Goal: Task Accomplishment & Management: Manage account settings

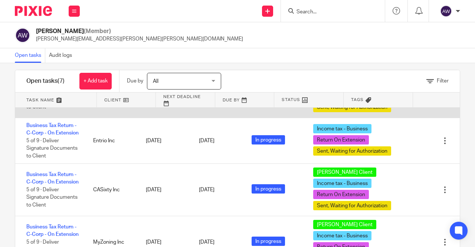
scroll to position [211, 0]
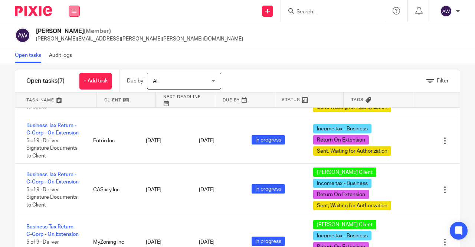
click at [70, 10] on button at bounding box center [74, 11] width 11 height 11
click at [77, 32] on li "Work" at bounding box center [74, 34] width 20 height 11
click at [72, 35] on link "Work" at bounding box center [70, 34] width 12 height 5
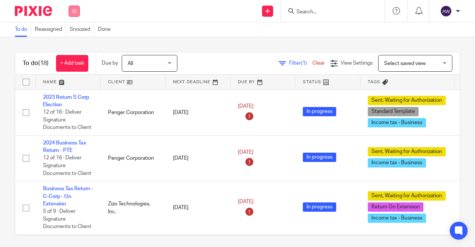
click at [79, 11] on button at bounding box center [74, 11] width 11 height 11
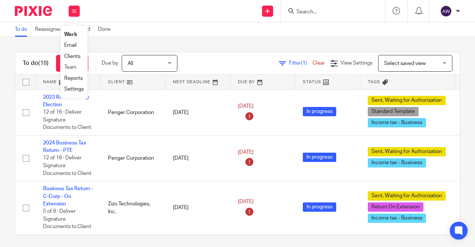
click at [74, 68] on link "Team" at bounding box center [70, 67] width 12 height 5
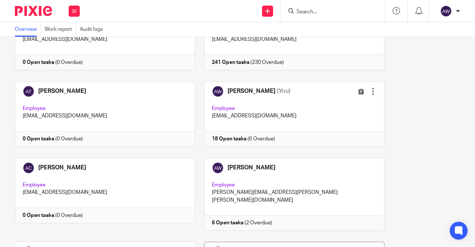
scroll to position [148, 0]
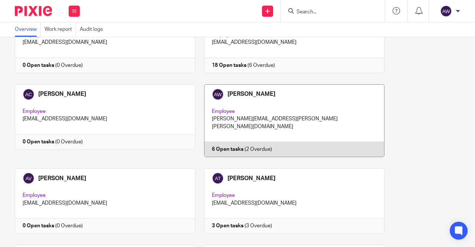
click at [263, 113] on link at bounding box center [289, 120] width 189 height 73
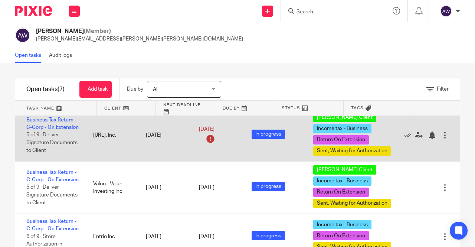
scroll to position [211, 0]
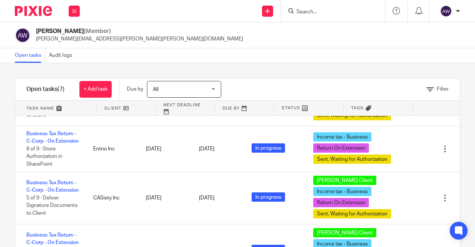
click at [298, 11] on input "Search" at bounding box center [329, 12] width 67 height 7
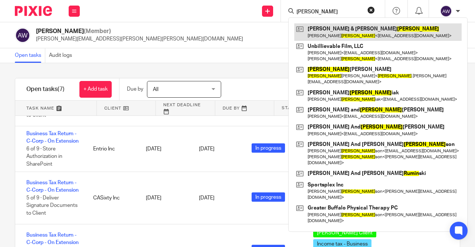
type input "rubin"
click at [315, 28] on link at bounding box center [377, 31] width 167 height 17
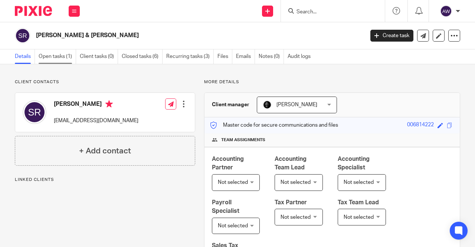
click at [55, 51] on link "Open tasks (1)" at bounding box center [57, 56] width 37 height 14
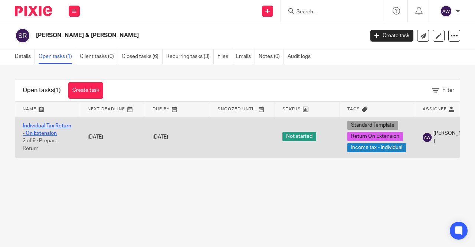
click at [59, 124] on link "Individual Tax Return - On Extension" at bounding box center [47, 129] width 49 height 13
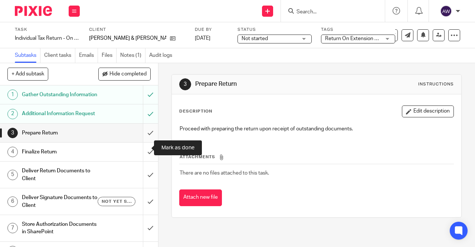
click at [146, 142] on input "submit" at bounding box center [79, 133] width 158 height 19
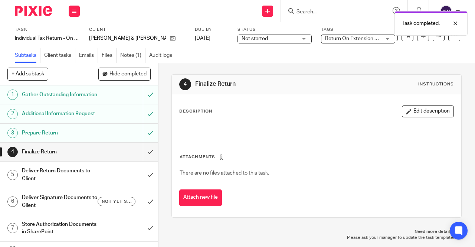
click at [339, 39] on span "Return On Extension + 2" at bounding box center [353, 38] width 56 height 5
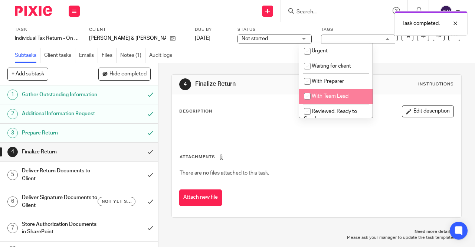
click at [329, 95] on span "With Team Lead" at bounding box center [330, 95] width 37 height 5
checkbox input "true"
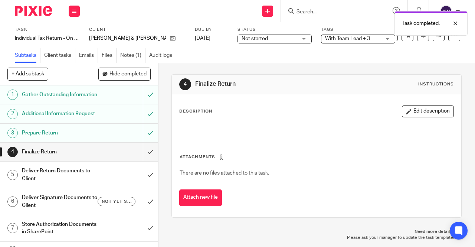
drag, startPoint x: 253, startPoint y: 66, endPoint x: 252, endPoint y: 56, distance: 10.1
click at [253, 66] on div "4 Finalize Return Instructions Description Edit description Attachments There a…" at bounding box center [316, 145] width 290 height 165
click at [247, 36] on span "Not started" at bounding box center [270, 39] width 56 height 8
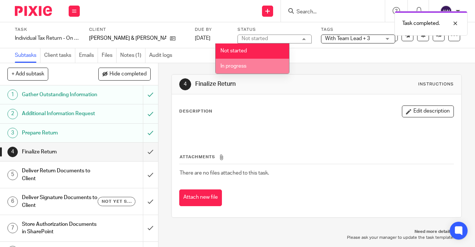
drag, startPoint x: 243, startPoint y: 65, endPoint x: 311, endPoint y: 64, distance: 67.5
click at [245, 68] on span "In progress" at bounding box center [233, 65] width 26 height 5
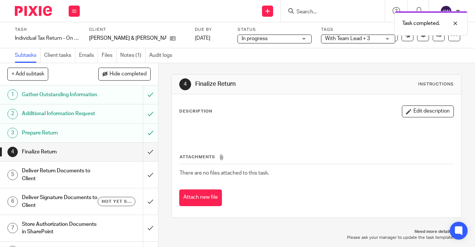
drag, startPoint x: 317, startPoint y: 60, endPoint x: 399, endPoint y: 50, distance: 82.6
click at [317, 61] on div "Subtasks Client tasks Emails Files Notes (1) Audit logs" at bounding box center [237, 55] width 475 height 15
click at [436, 32] on div "Task completed." at bounding box center [430, 23] width 73 height 24
click at [433, 40] on link at bounding box center [439, 35] width 12 height 12
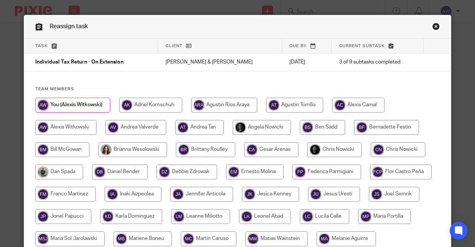
click at [319, 152] on input "radio" at bounding box center [334, 149] width 55 height 15
radio input "true"
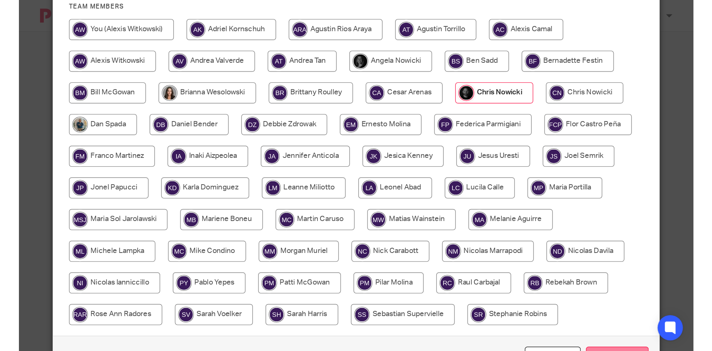
scroll to position [119, 0]
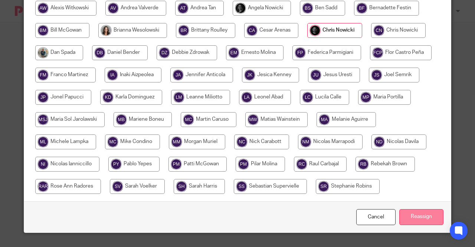
click at [401, 216] on input "Reassign" at bounding box center [421, 217] width 44 height 16
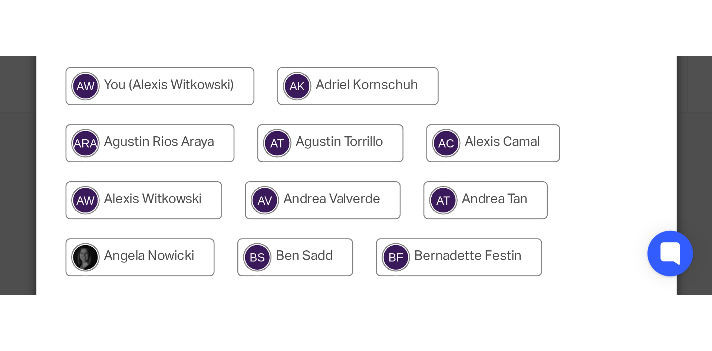
scroll to position [90, 0]
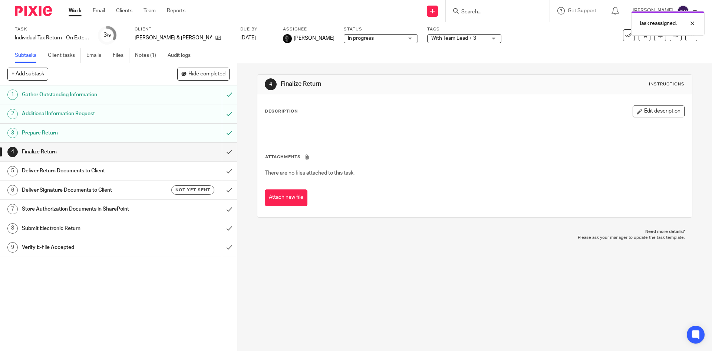
click at [79, 10] on link "Work" at bounding box center [75, 10] width 13 height 7
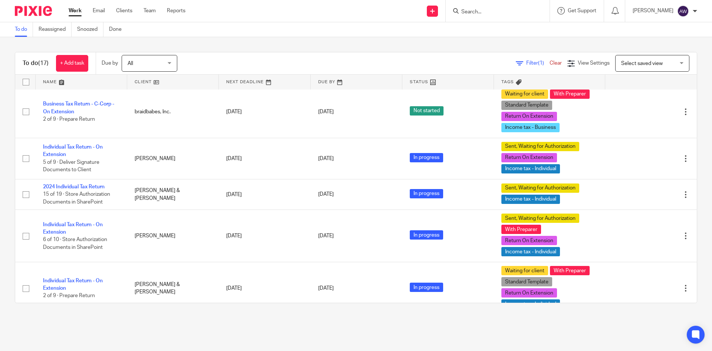
scroll to position [371, 0]
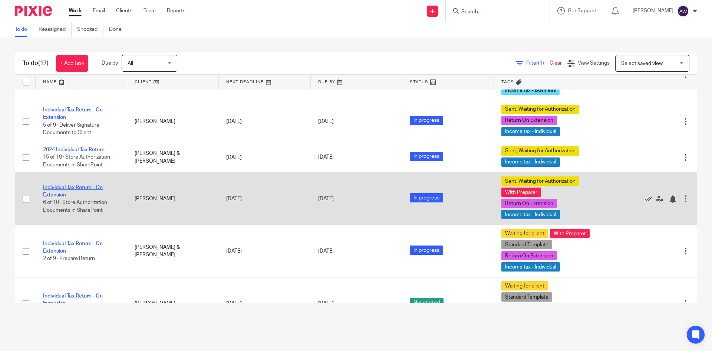
click at [72, 196] on link "Individual Tax Return - On Extension" at bounding box center [73, 191] width 60 height 13
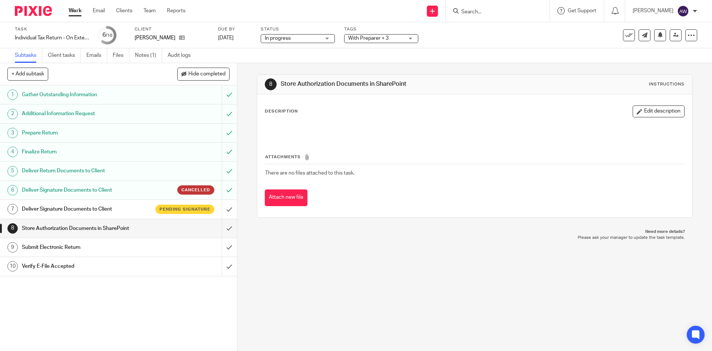
click at [77, 14] on link "Work" at bounding box center [75, 10] width 13 height 7
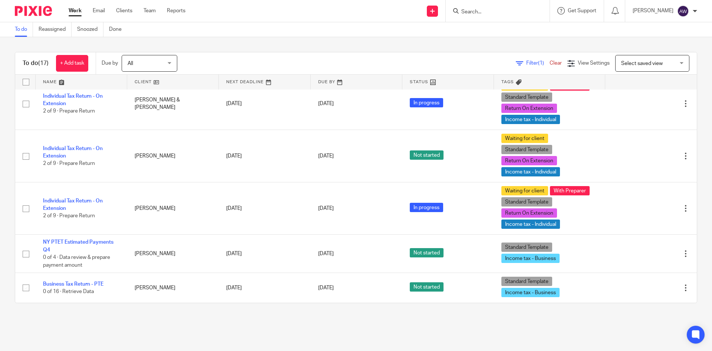
scroll to position [526, 0]
click at [148, 13] on link "Team" at bounding box center [150, 10] width 12 height 7
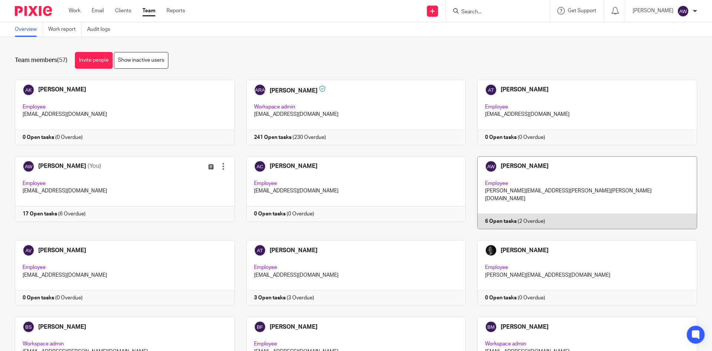
click at [521, 174] on link at bounding box center [582, 192] width 232 height 73
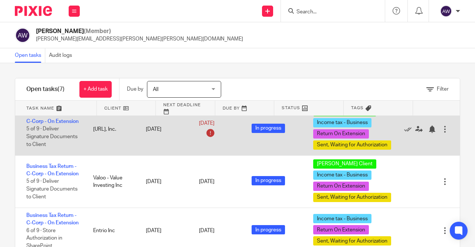
scroll to position [148, 0]
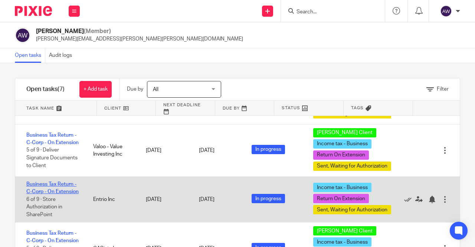
click at [32, 185] on link "Business Tax Return - C-Corp - On Extension" at bounding box center [52, 187] width 52 height 13
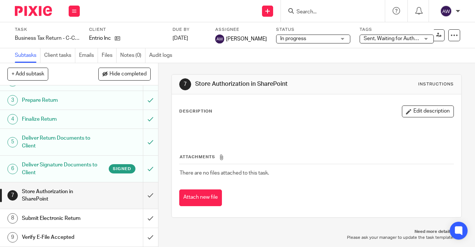
scroll to position [47, 0]
click at [142, 198] on input "submit" at bounding box center [79, 195] width 158 height 26
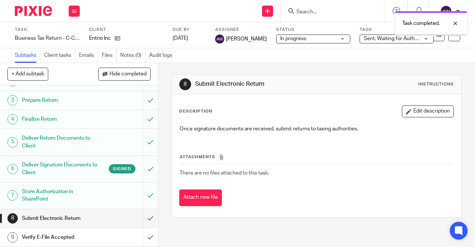
scroll to position [47, 0]
click at [70, 191] on h1 "Store Authorization in SharePoint" at bounding box center [60, 195] width 76 height 19
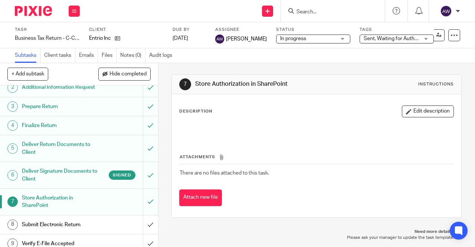
scroll to position [47, 0]
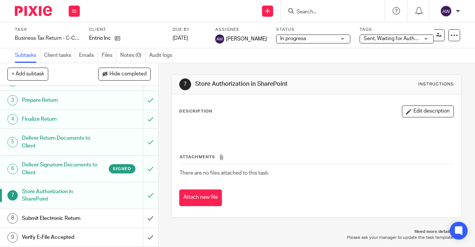
click at [80, 165] on h1 "Deliver Signature Documents to Client" at bounding box center [60, 168] width 76 height 19
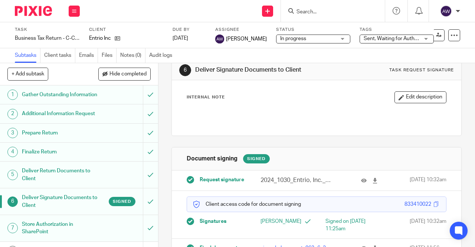
scroll to position [39, 0]
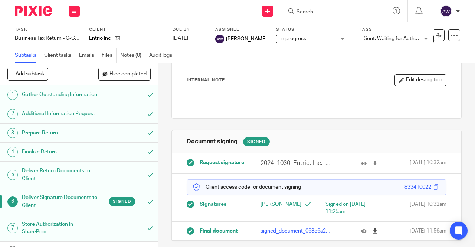
click at [372, 232] on icon at bounding box center [375, 231] width 6 height 6
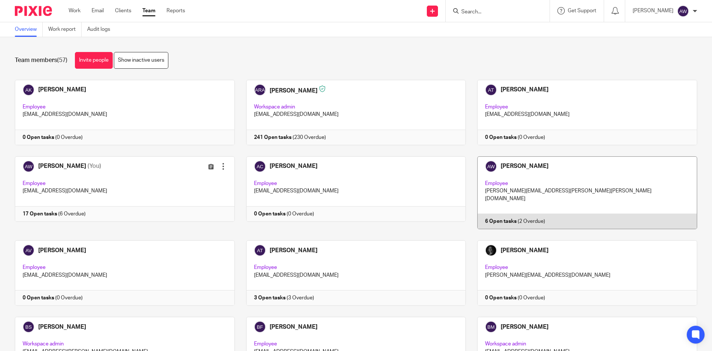
click at [532, 198] on link at bounding box center [582, 192] width 232 height 73
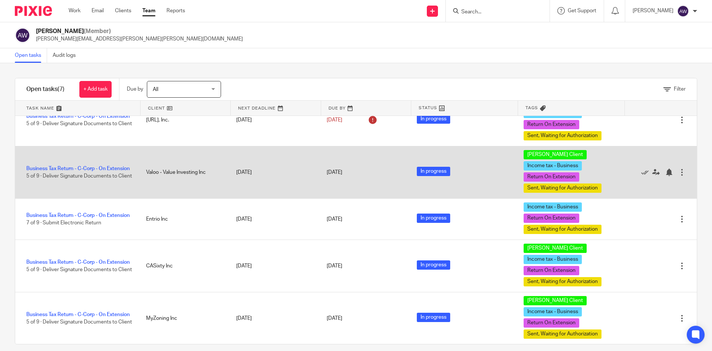
scroll to position [127, 0]
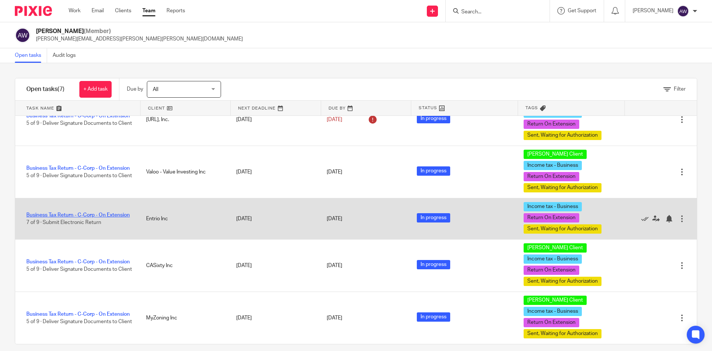
click at [50, 217] on div "Business Tax Return - C-Corp - On Extension 7 of 9 · Submit Electronic Return" at bounding box center [77, 218] width 124 height 23
click at [47, 212] on link "Business Tax Return - C-Corp - On Extension" at bounding box center [78, 214] width 104 height 5
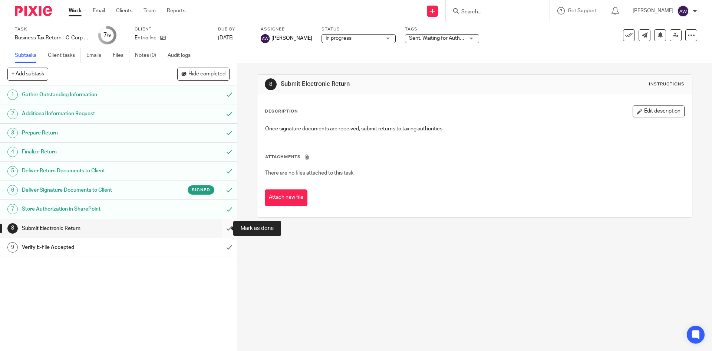
click at [219, 230] on input "submit" at bounding box center [118, 228] width 237 height 19
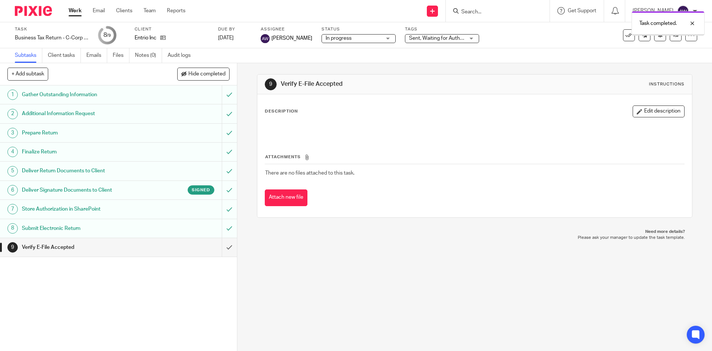
click at [455, 40] on span "Sent, Waiting for Authorization + 2" at bounding box center [448, 38] width 79 height 5
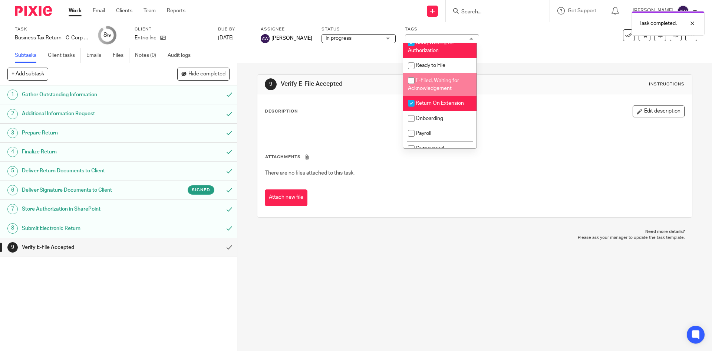
scroll to position [74, 0]
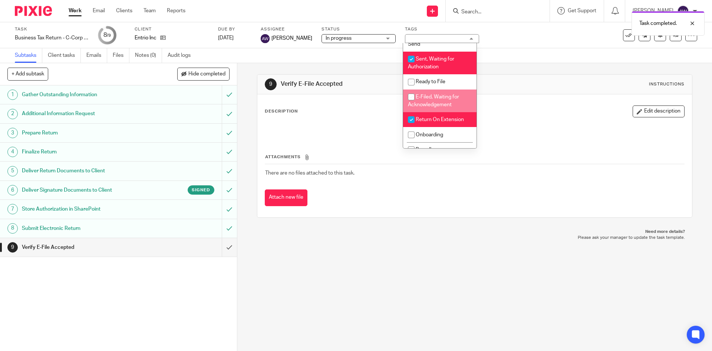
click at [428, 104] on span "E-Filed, Waiting for Acknowledgement" at bounding box center [433, 100] width 51 height 13
checkbox input "true"
drag, startPoint x: 452, startPoint y: 56, endPoint x: 473, endPoint y: 54, distance: 21.7
click at [452, 56] on li "Sent, Waiting for Authorization" at bounding box center [439, 63] width 73 height 23
checkbox input "false"
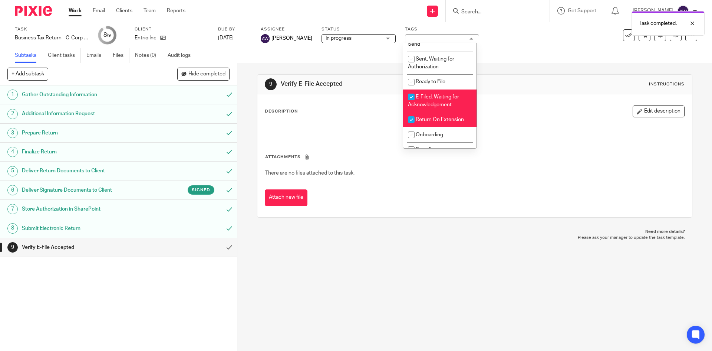
click at [495, 55] on div "Subtasks Client tasks Emails Files Notes (0) Audit logs" at bounding box center [356, 55] width 712 height 15
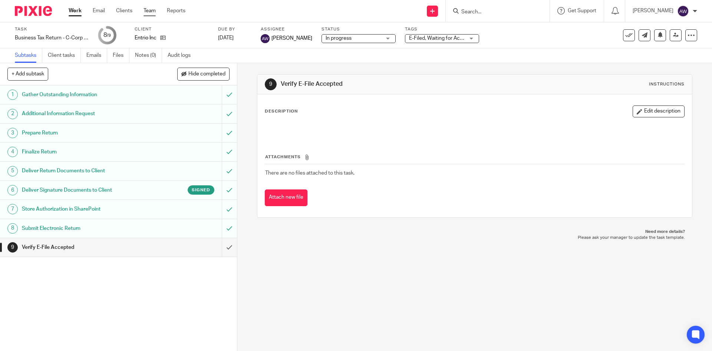
click at [145, 10] on link "Team" at bounding box center [150, 10] width 12 height 7
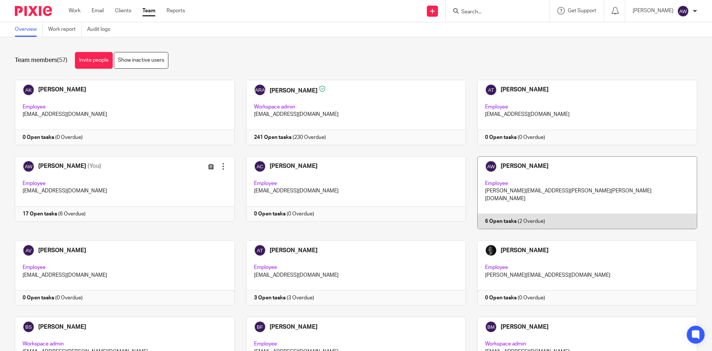
click at [487, 177] on link at bounding box center [582, 192] width 232 height 73
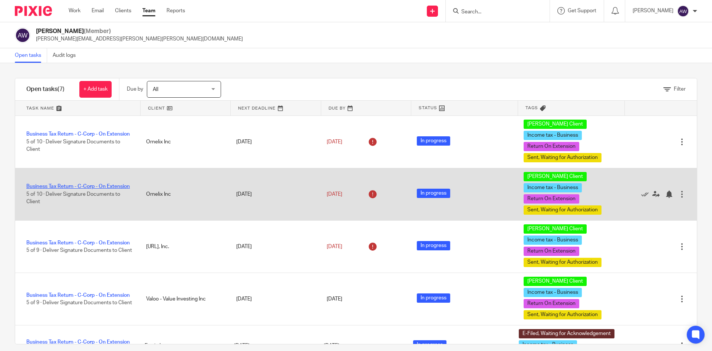
click at [82, 184] on link "Business Tax Return - C-Corp - On Extension" at bounding box center [78, 186] width 104 height 5
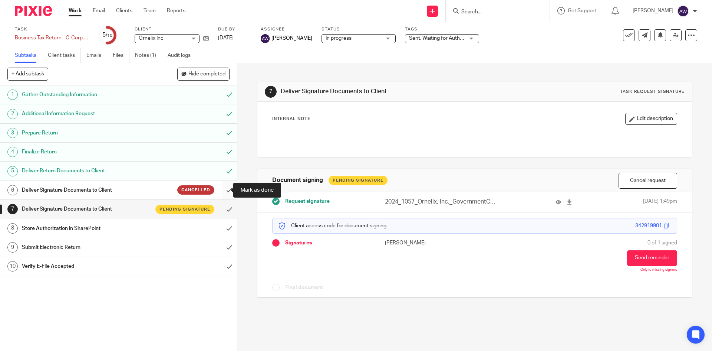
click at [221, 187] on input "submit" at bounding box center [118, 190] width 237 height 19
click at [148, 11] on link "Team" at bounding box center [150, 10] width 12 height 7
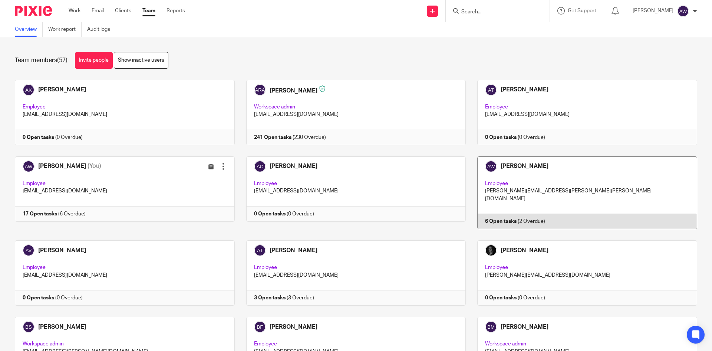
click at [503, 191] on link at bounding box center [582, 192] width 232 height 73
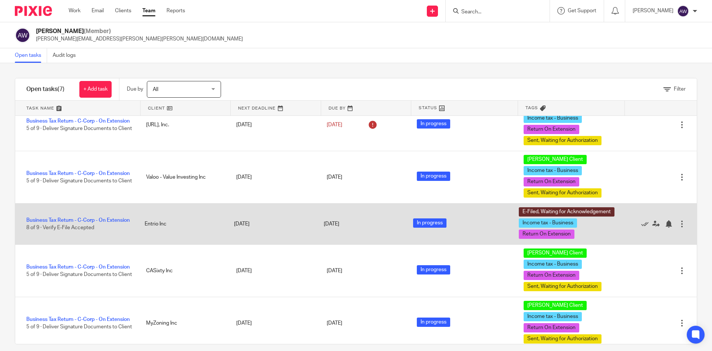
scroll to position [127, 0]
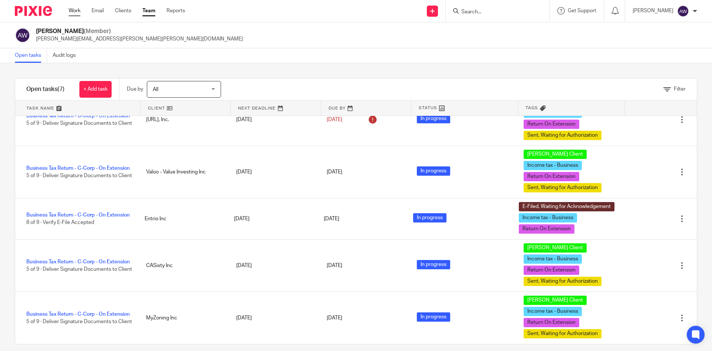
click at [74, 7] on link "Work" at bounding box center [75, 10] width 12 height 7
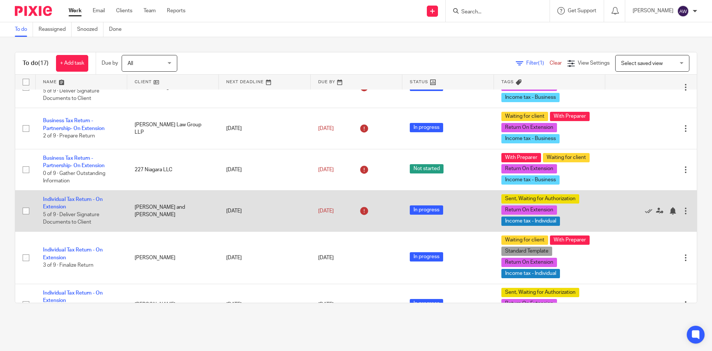
scroll to position [111, 0]
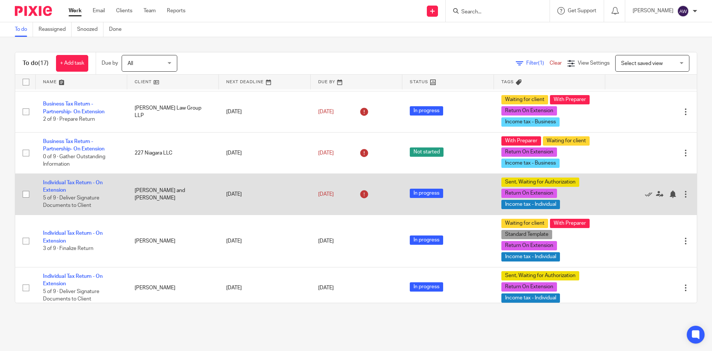
click at [66, 187] on td "Individual Tax Return - On Extension 5 of 9 · Deliver Signature Documents to Cl…" at bounding box center [82, 193] width 92 height 41
click at [65, 189] on link "Individual Tax Return - On Extension" at bounding box center [73, 186] width 60 height 13
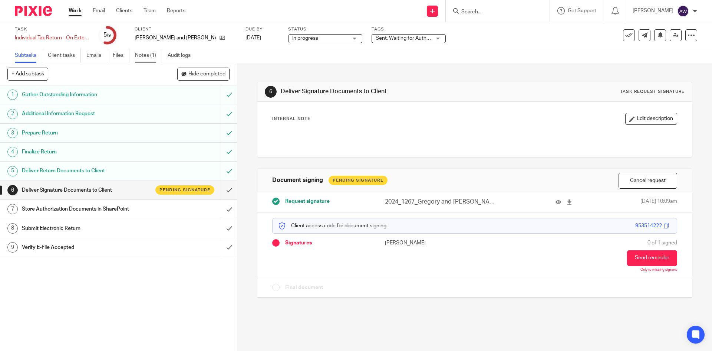
click at [154, 60] on link "Notes (1)" at bounding box center [148, 55] width 27 height 14
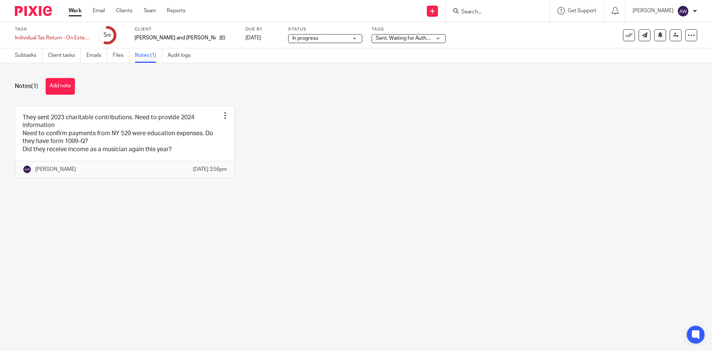
click at [73, 11] on link "Work" at bounding box center [75, 10] width 13 height 7
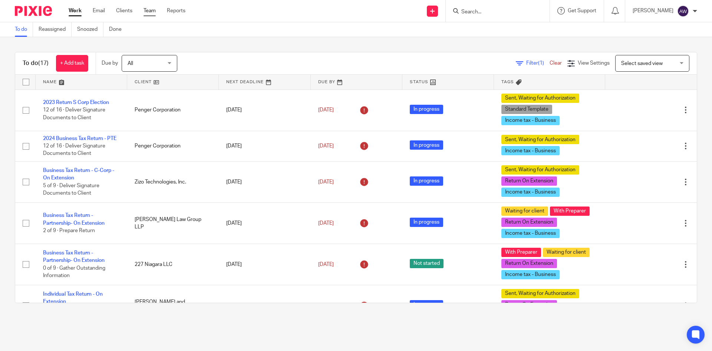
click at [152, 9] on link "Team" at bounding box center [150, 10] width 12 height 7
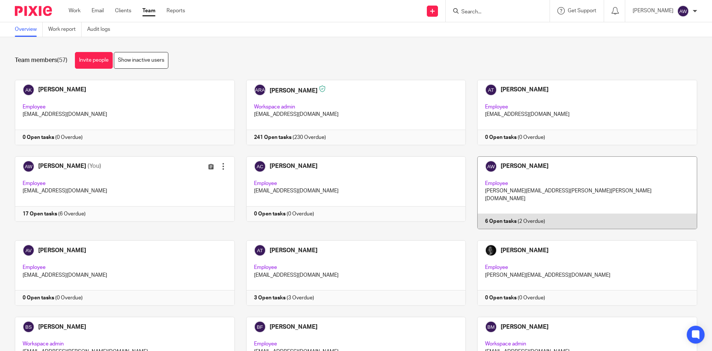
click at [502, 199] on link at bounding box center [582, 192] width 232 height 73
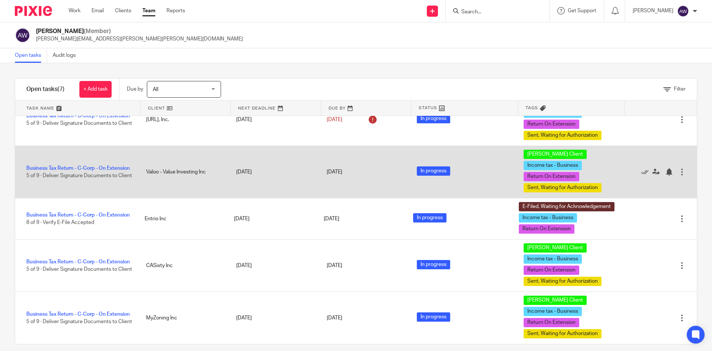
scroll to position [8, 0]
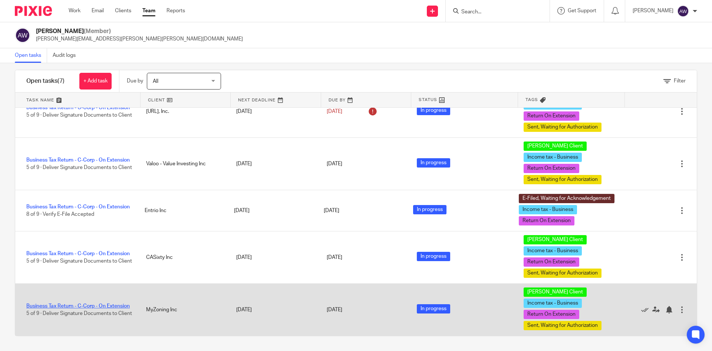
click at [67, 303] on link "Business Tax Return - C-Corp - On Extension" at bounding box center [78, 305] width 104 height 5
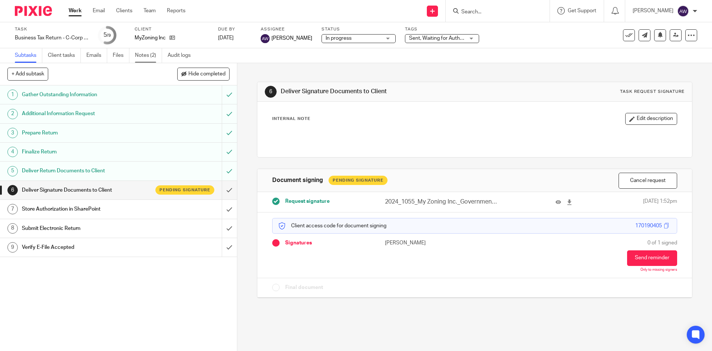
click at [152, 60] on link "Notes (2)" at bounding box center [148, 55] width 27 height 14
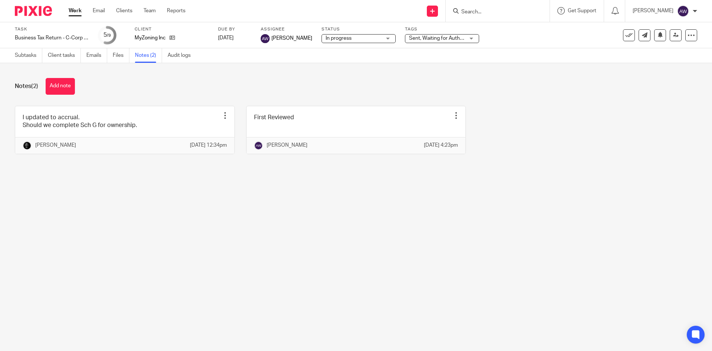
click at [74, 10] on link "Work" at bounding box center [75, 10] width 13 height 7
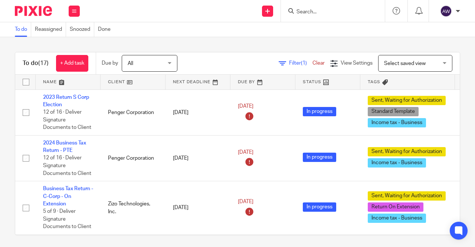
click at [307, 17] on div at bounding box center [333, 11] width 104 height 22
click at [306, 13] on input "Search" at bounding box center [329, 12] width 67 height 7
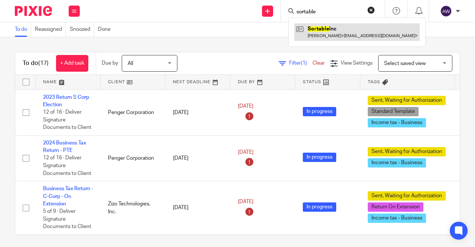
type input "sortable"
click at [314, 28] on link at bounding box center [356, 31] width 125 height 17
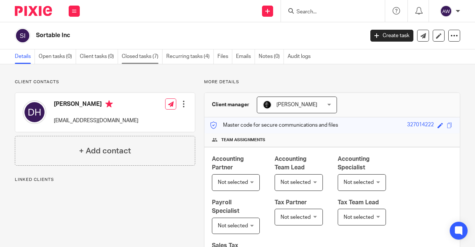
click at [154, 59] on link "Closed tasks (7)" at bounding box center [142, 56] width 41 height 14
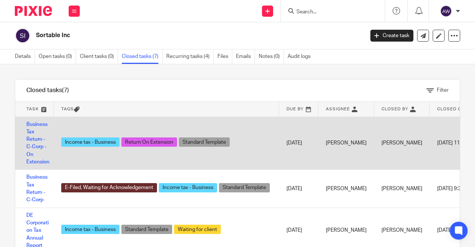
click at [33, 134] on td "Business Tax Return - C-Corp - On Extension" at bounding box center [34, 142] width 39 height 53
click at [33, 139] on link "Business Tax Return - C-Corp - On Extension" at bounding box center [37, 143] width 23 height 43
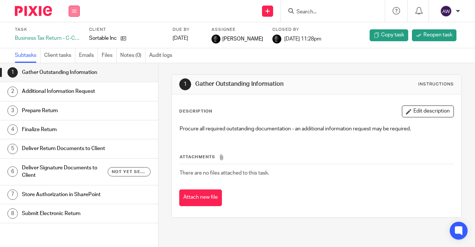
click at [78, 12] on button at bounding box center [74, 11] width 11 height 11
click at [70, 32] on li "Work" at bounding box center [74, 34] width 20 height 11
click at [76, 36] on link "Work" at bounding box center [70, 34] width 13 height 5
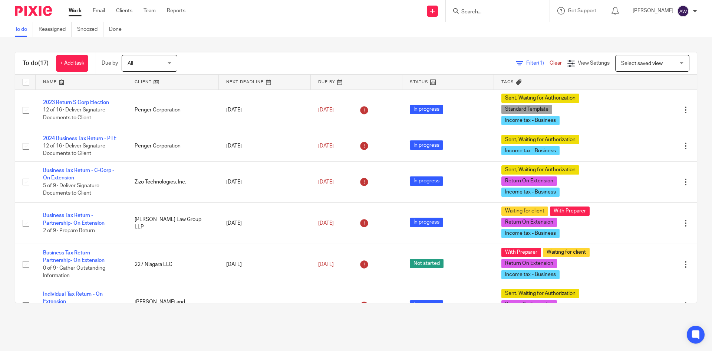
click at [81, 14] on link "Work" at bounding box center [75, 10] width 13 height 7
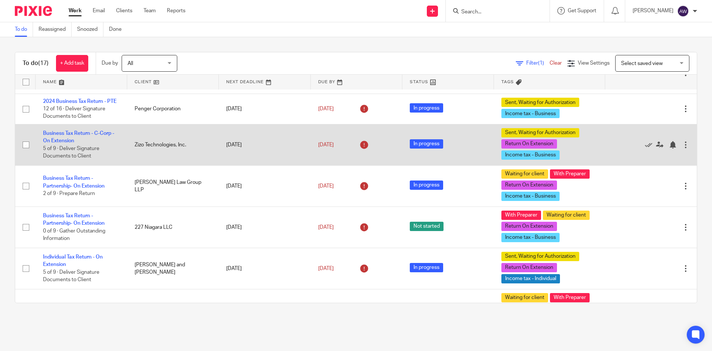
scroll to position [74, 0]
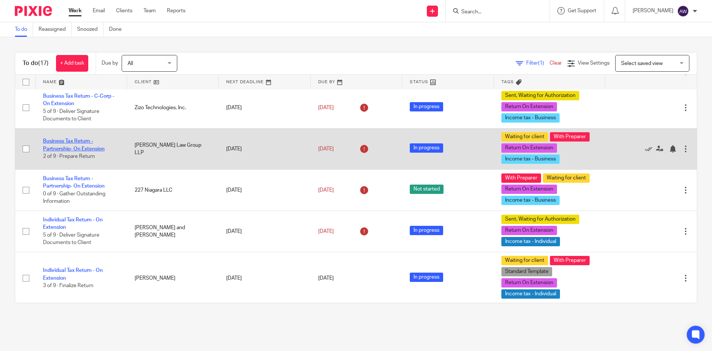
click at [61, 151] on link "Business Tax Return - Partnership- On Extension" at bounding box center [74, 144] width 62 height 13
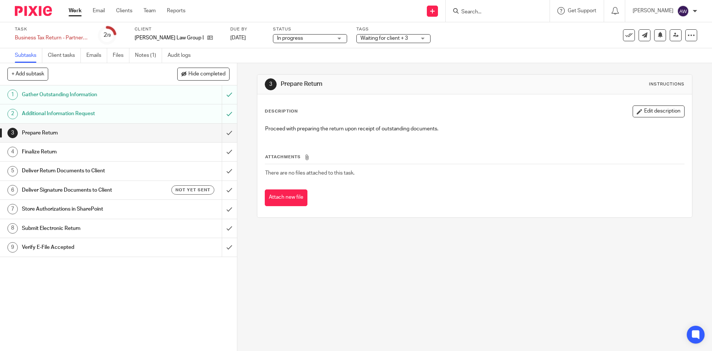
click at [368, 33] on div "Tags Waiting for client + 3 Urgent Waiting for client With Preparer With Team L…" at bounding box center [394, 35] width 74 height 18
click at [367, 35] on span "Waiting for client + 3" at bounding box center [389, 39] width 56 height 8
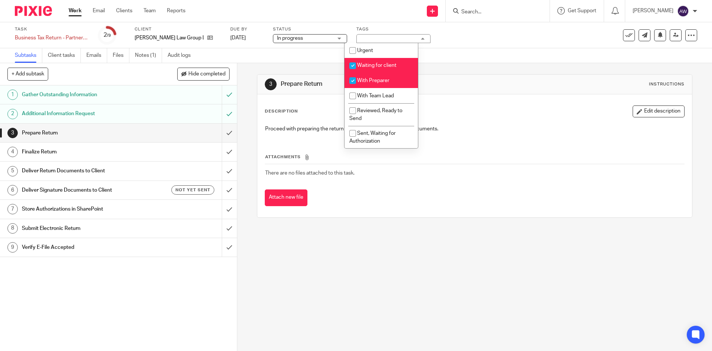
click at [376, 68] on span "Waiting for client" at bounding box center [376, 65] width 39 height 5
checkbox input "false"
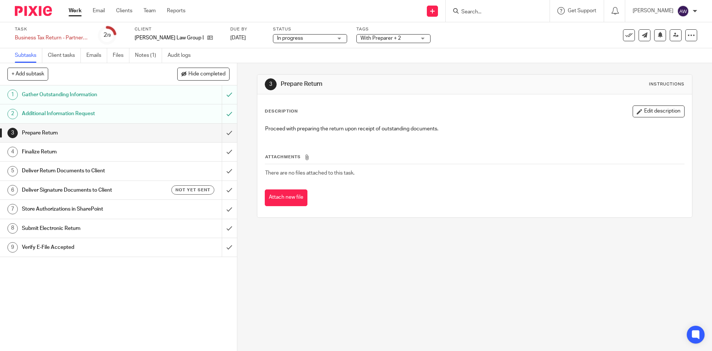
click at [312, 65] on div "3 Prepare Return Instructions Description Edit description Proceed with prepari…" at bounding box center [474, 145] width 435 height 165
click at [220, 132] on input "submit" at bounding box center [118, 133] width 237 height 19
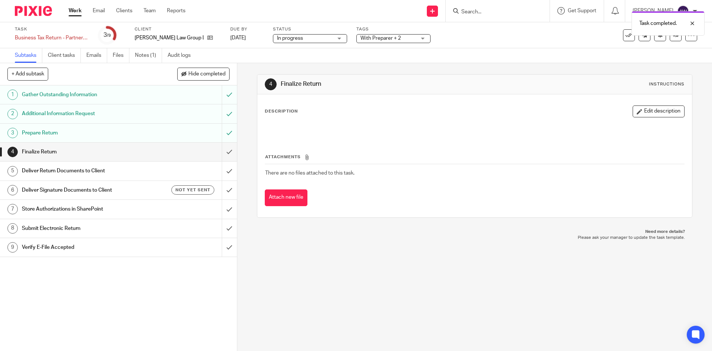
click at [72, 14] on link "Work" at bounding box center [75, 10] width 13 height 7
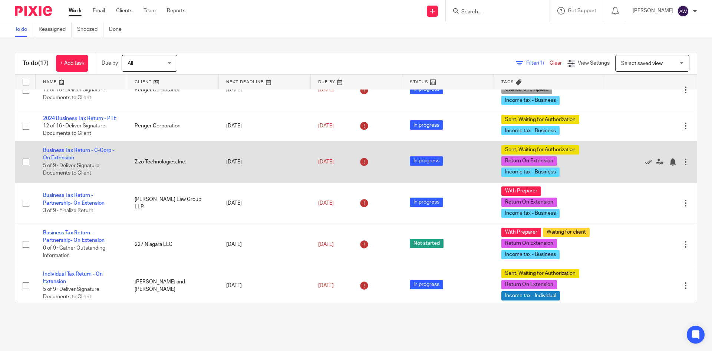
scroll to position [37, 0]
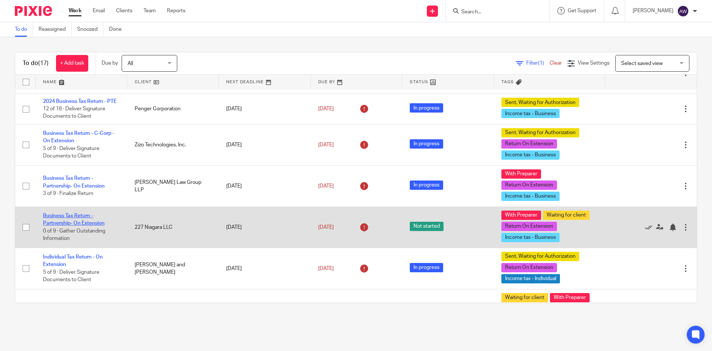
click at [53, 223] on link "Business Tax Return - Partnership- On Extension" at bounding box center [74, 219] width 62 height 13
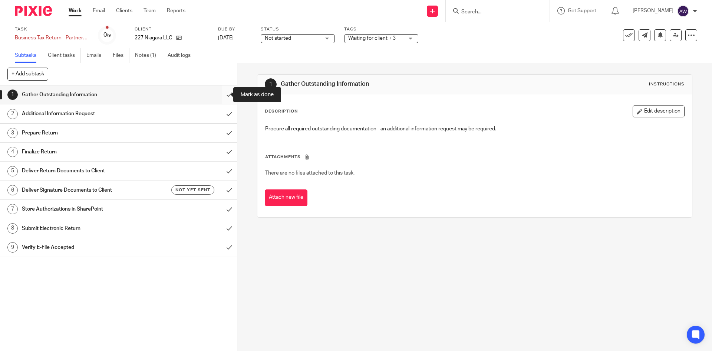
click at [229, 95] on input "submit" at bounding box center [118, 94] width 237 height 19
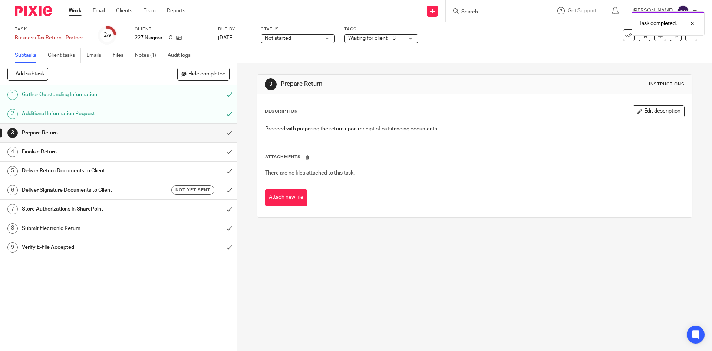
drag, startPoint x: 308, startPoint y: 36, endPoint x: 306, endPoint y: 42, distance: 6.0
click at [308, 36] on span "Not started" at bounding box center [293, 39] width 56 height 8
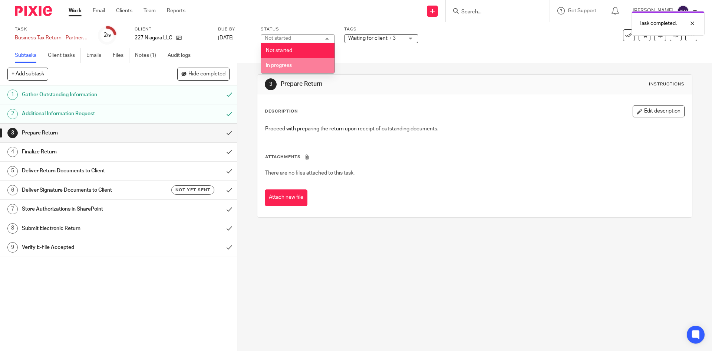
drag, startPoint x: 296, startPoint y: 62, endPoint x: 339, endPoint y: 58, distance: 43.3
click at [296, 63] on li "In progress" at bounding box center [297, 65] width 73 height 15
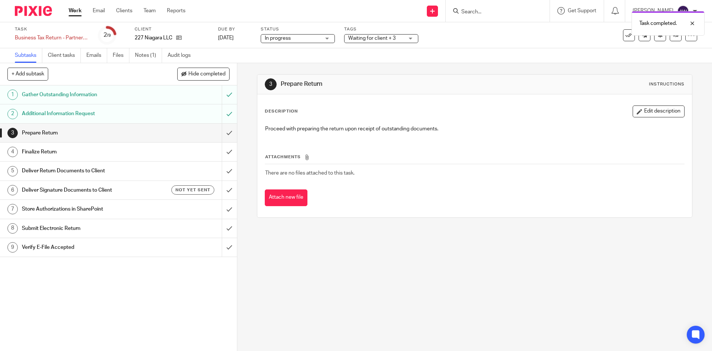
click at [356, 43] on div "Waiting for client + 3" at bounding box center [381, 38] width 74 height 9
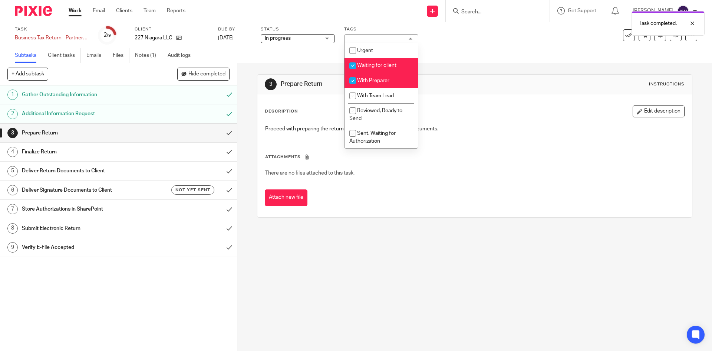
click at [360, 65] on span "Waiting for client" at bounding box center [376, 65] width 39 height 5
checkbox input "false"
click at [218, 65] on div "+ Add subtask Hide completed Cancel + Add" at bounding box center [118, 74] width 237 height 22
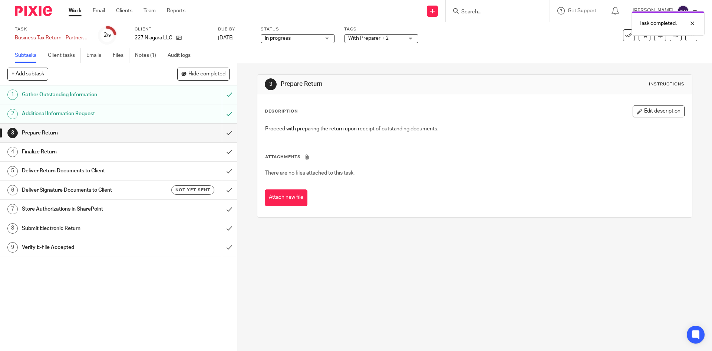
click at [75, 12] on link "Work" at bounding box center [75, 10] width 13 height 7
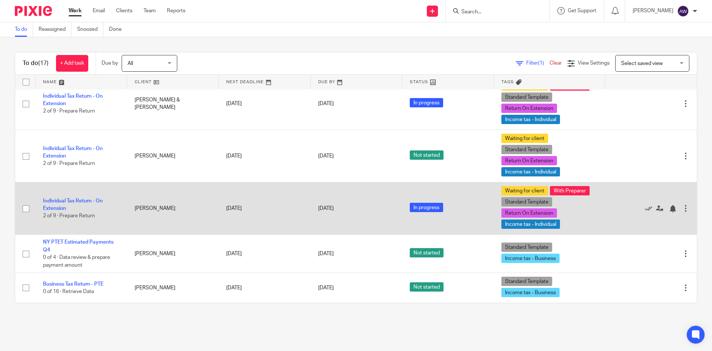
scroll to position [526, 0]
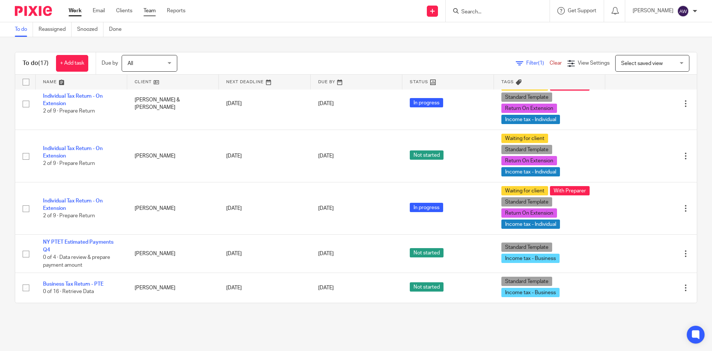
click at [154, 9] on link "Team" at bounding box center [150, 10] width 12 height 7
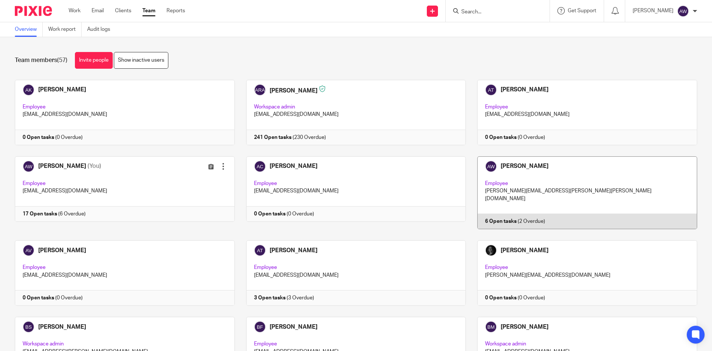
click at [581, 172] on link at bounding box center [582, 192] width 232 height 73
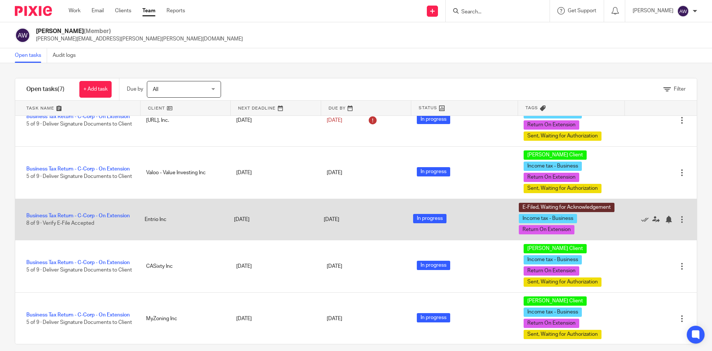
scroll to position [127, 0]
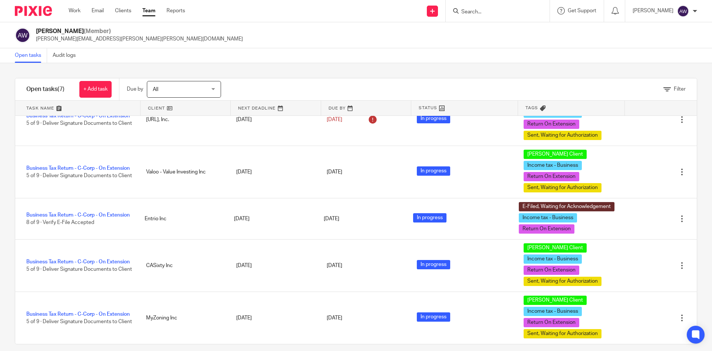
click at [151, 10] on link "Team" at bounding box center [148, 10] width 13 height 7
click at [150, 14] on link "Team" at bounding box center [148, 10] width 13 height 7
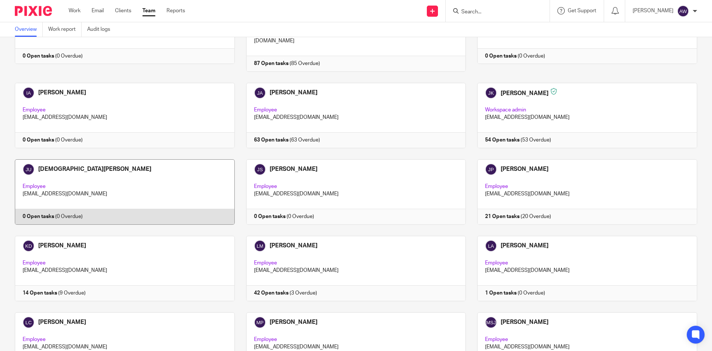
scroll to position [668, 0]
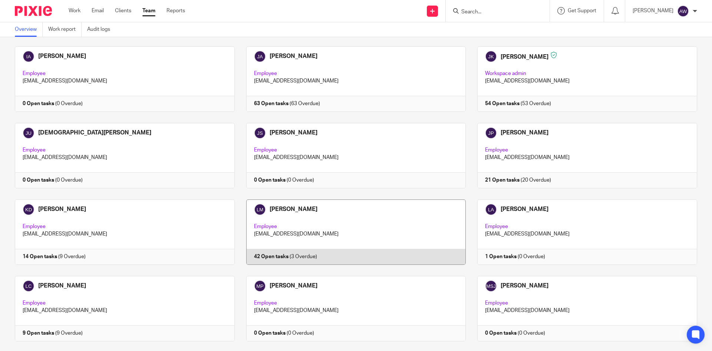
click at [310, 199] on link at bounding box center [351, 231] width 232 height 65
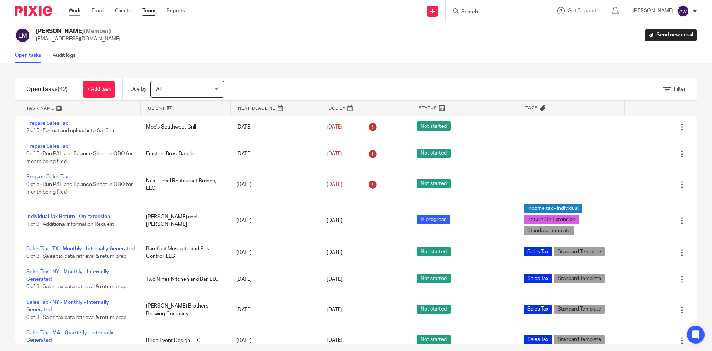
click at [78, 11] on link "Work" at bounding box center [75, 10] width 12 height 7
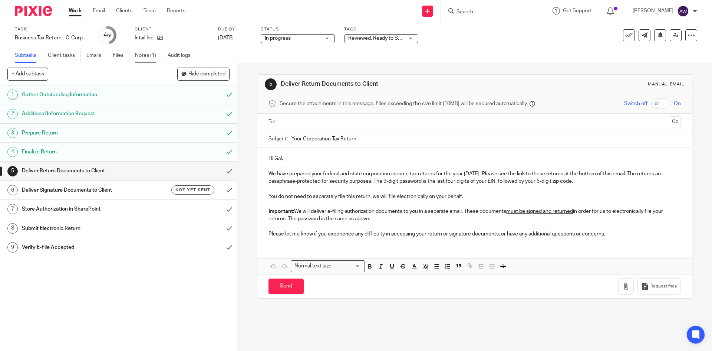
click at [152, 53] on link "Notes (1)" at bounding box center [148, 55] width 27 height 14
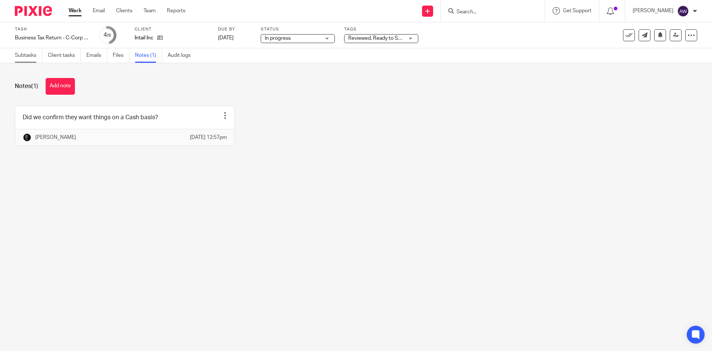
click at [30, 58] on link "Subtasks" at bounding box center [28, 55] width 27 height 14
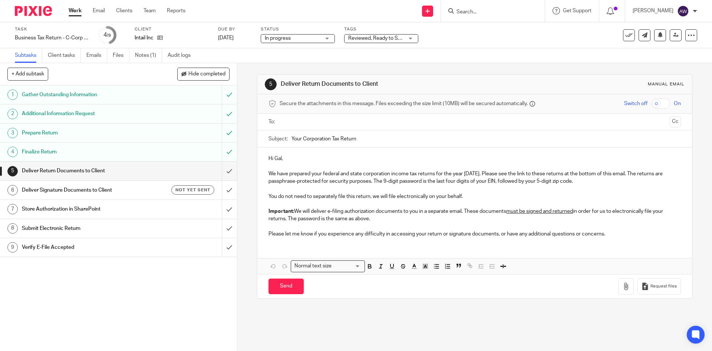
click at [80, 13] on link "Work" at bounding box center [75, 10] width 13 height 7
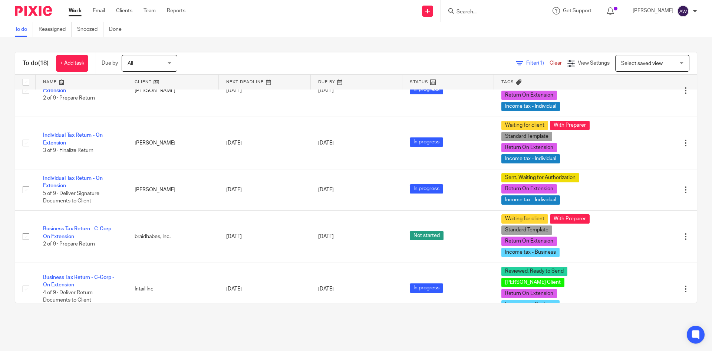
scroll to position [371, 0]
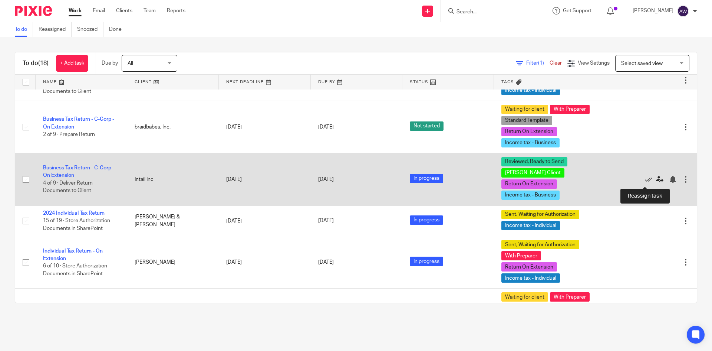
click at [656, 181] on icon at bounding box center [659, 178] width 7 height 7
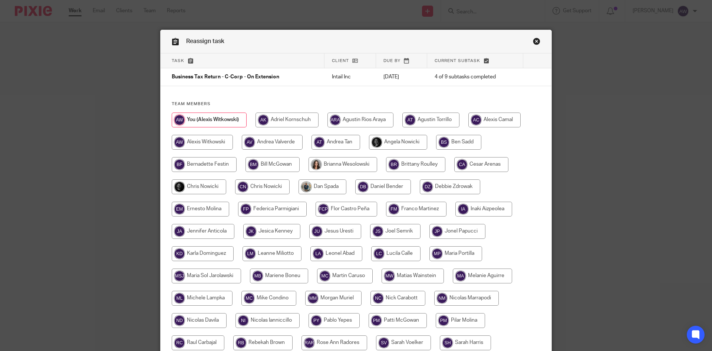
click at [205, 186] on input "radio" at bounding box center [199, 186] width 55 height 15
radio input "true"
click at [210, 114] on input "radio" at bounding box center [209, 119] width 74 height 15
radio input "true"
click at [204, 148] on input "radio" at bounding box center [202, 142] width 61 height 15
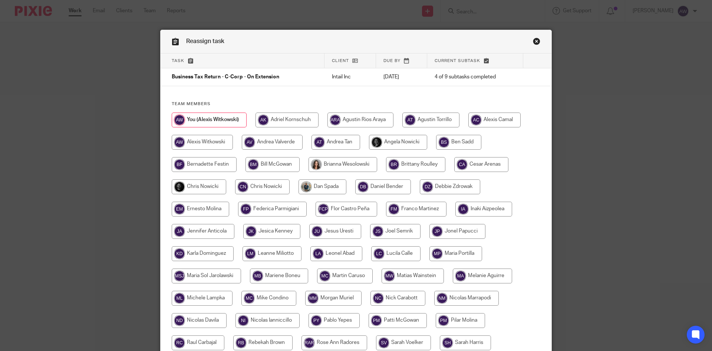
radio input "true"
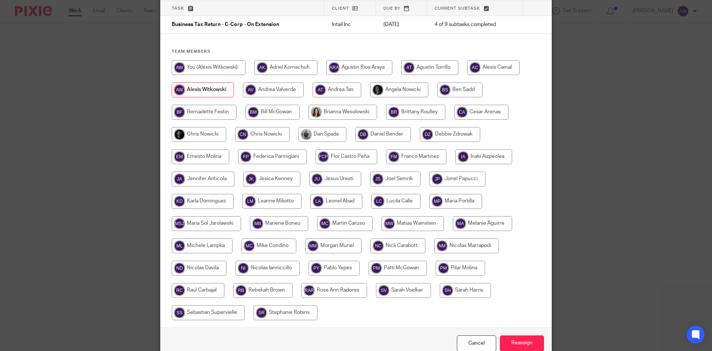
scroll to position [90, 0]
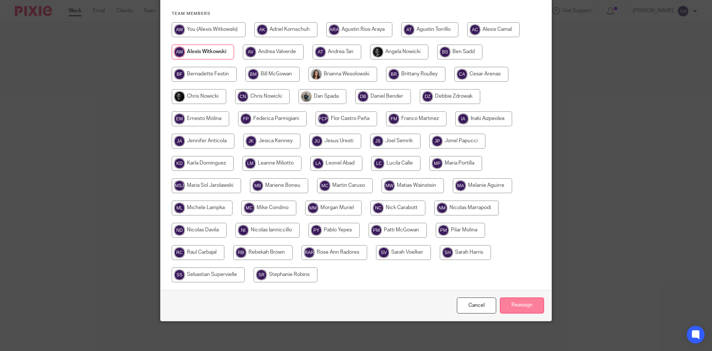
click at [509, 313] on div "Cancel Reassign" at bounding box center [356, 304] width 391 height 31
click at [517, 308] on input "Reassign" at bounding box center [522, 305] width 44 height 16
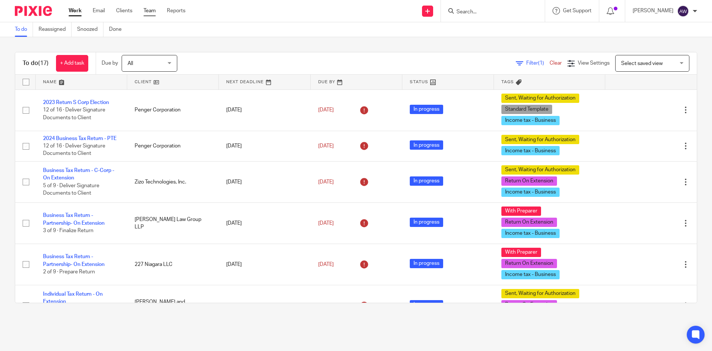
click at [151, 13] on link "Team" at bounding box center [150, 10] width 12 height 7
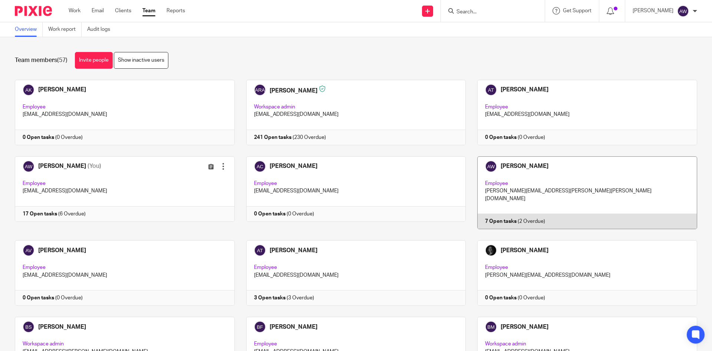
click at [566, 194] on link at bounding box center [582, 192] width 232 height 73
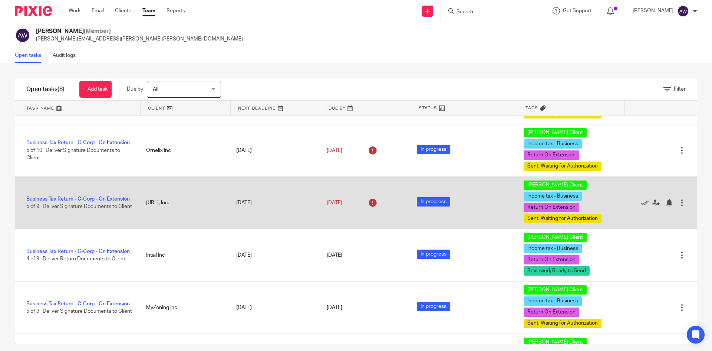
scroll to position [74, 0]
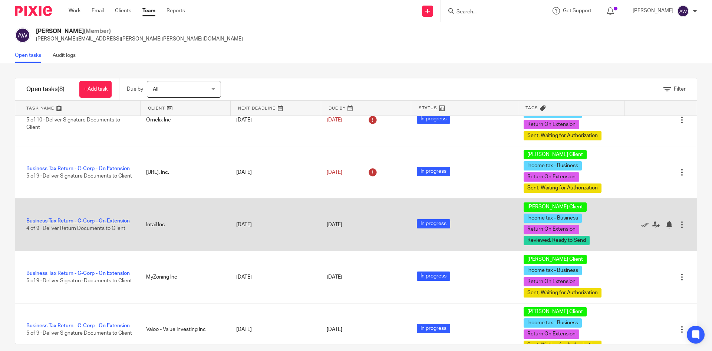
click at [78, 218] on link "Business Tax Return - C-Corp - On Extension" at bounding box center [78, 220] width 104 height 5
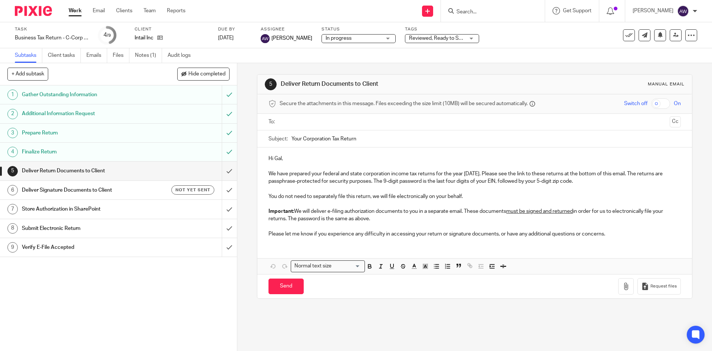
click at [391, 223] on p at bounding box center [475, 226] width 412 height 7
click at [390, 221] on p "Important: We will deliver e-filing authorization documents to you in a separat…" at bounding box center [475, 214] width 412 height 15
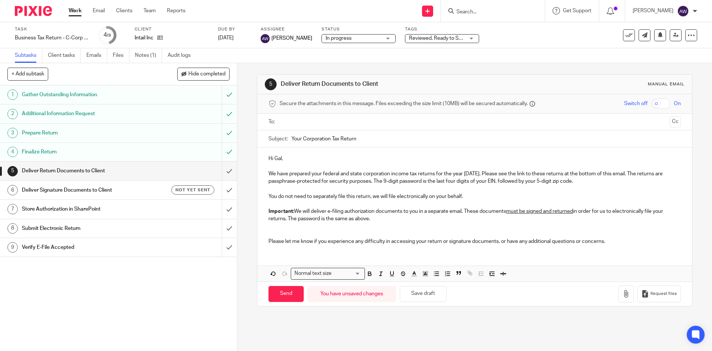
click at [290, 121] on input "text" at bounding box center [474, 122] width 384 height 9
click at [353, 122] on input "text" at bounding box center [506, 122] width 322 height 14
click at [365, 140] on input "Your Corporation Tax Return" at bounding box center [486, 140] width 389 height 17
type input "Your Corporation Tax Return - Intail Inc."
click at [623, 239] on p "Please let me know if you experience any difficulty in accessing your return or…" at bounding box center [475, 242] width 412 height 7
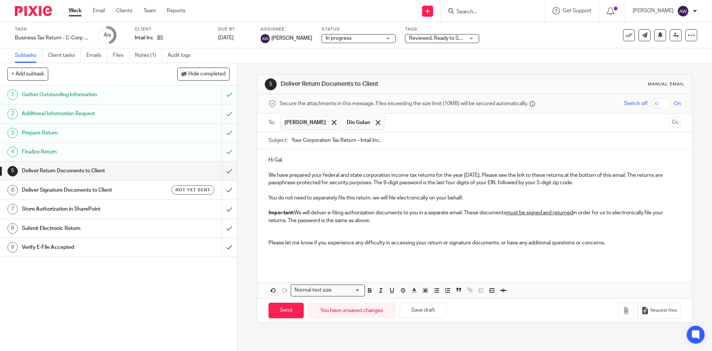
click at [292, 261] on p at bounding box center [475, 257] width 412 height 7
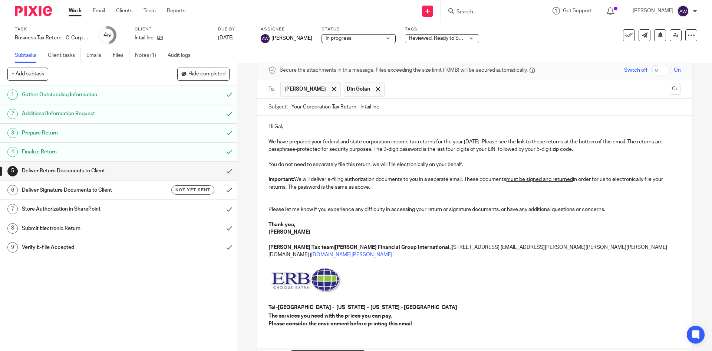
scroll to position [75, 0]
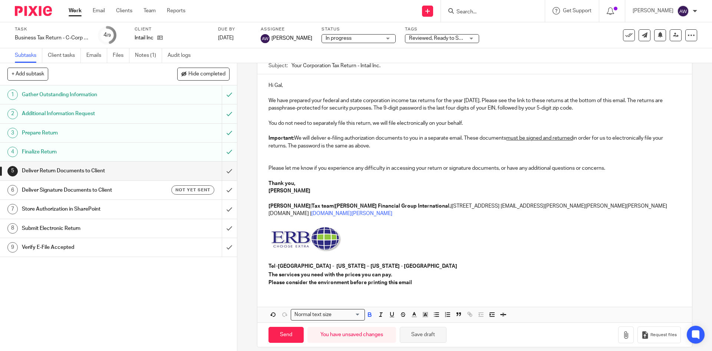
click at [419, 326] on button "Save draft" at bounding box center [423, 334] width 47 height 16
click at [151, 11] on link "Team" at bounding box center [150, 10] width 12 height 7
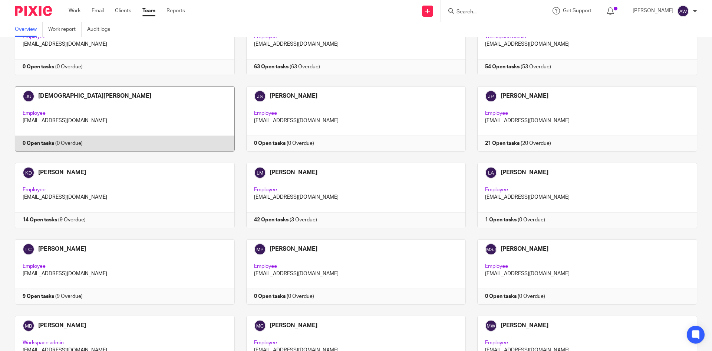
scroll to position [705, 0]
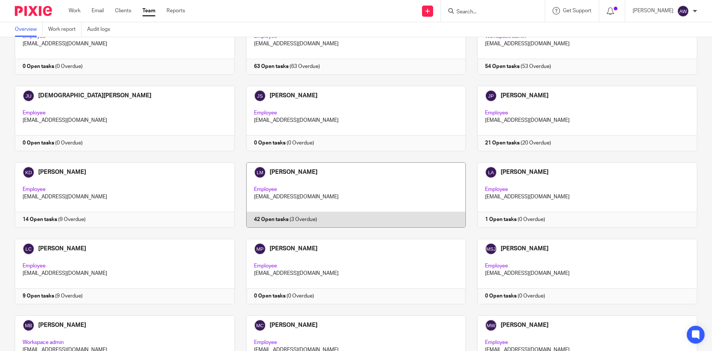
click at [395, 175] on link at bounding box center [351, 194] width 232 height 65
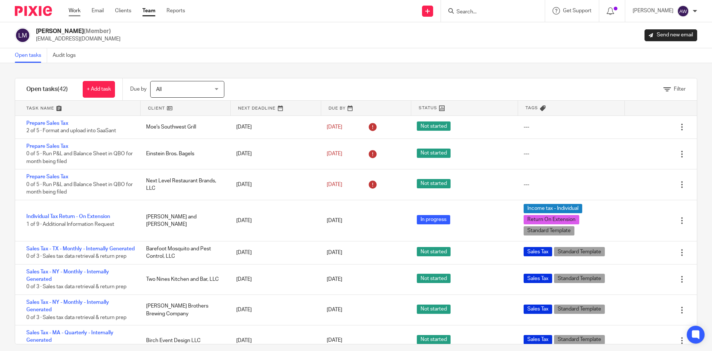
click at [77, 13] on link "Work" at bounding box center [75, 10] width 12 height 7
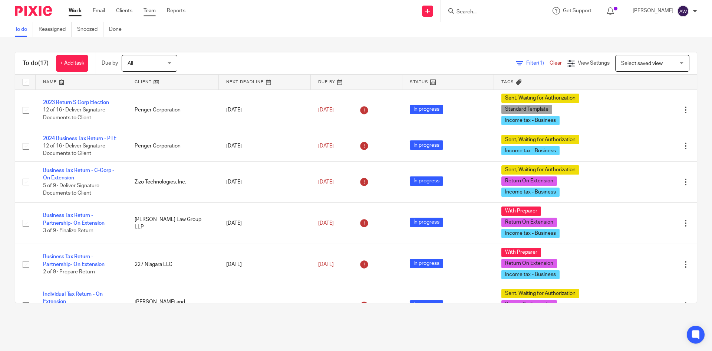
click at [151, 10] on link "Team" at bounding box center [150, 10] width 12 height 7
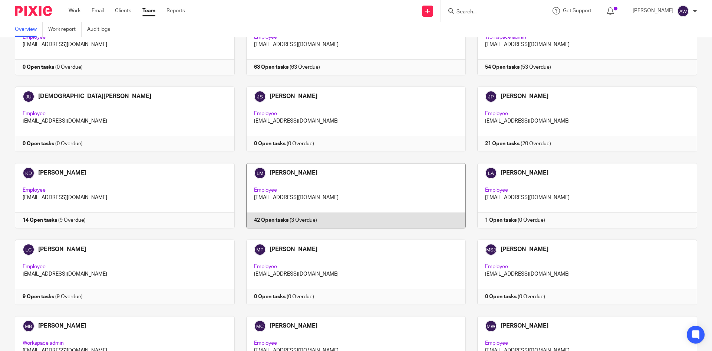
scroll to position [705, 0]
click at [323, 183] on link at bounding box center [351, 194] width 232 height 65
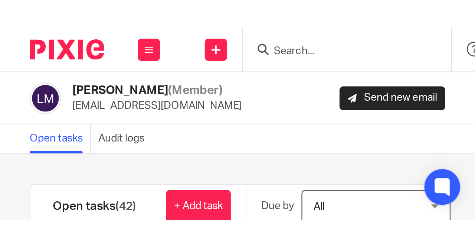
scroll to position [1041, 0]
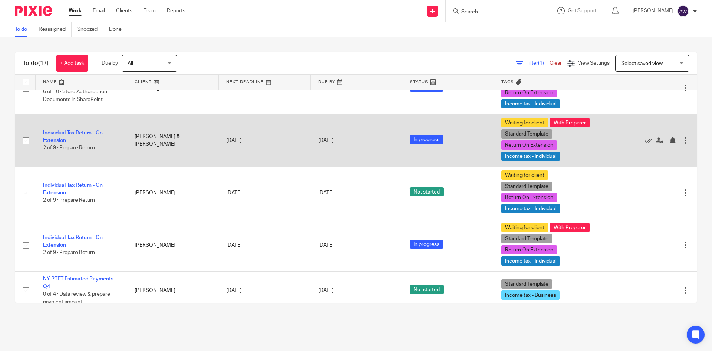
scroll to position [526, 0]
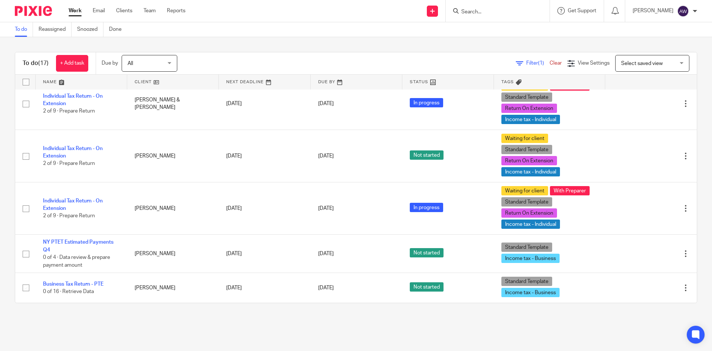
click at [485, 12] on input "Search" at bounding box center [494, 12] width 67 height 7
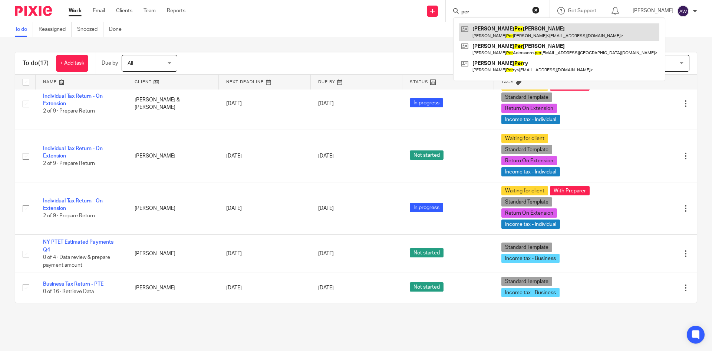
type input "per"
click at [502, 28] on link at bounding box center [559, 31] width 200 height 17
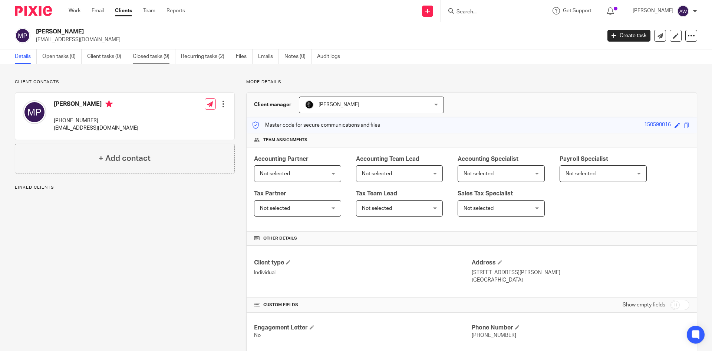
click at [155, 59] on link "Closed tasks (9)" at bounding box center [154, 56] width 43 height 14
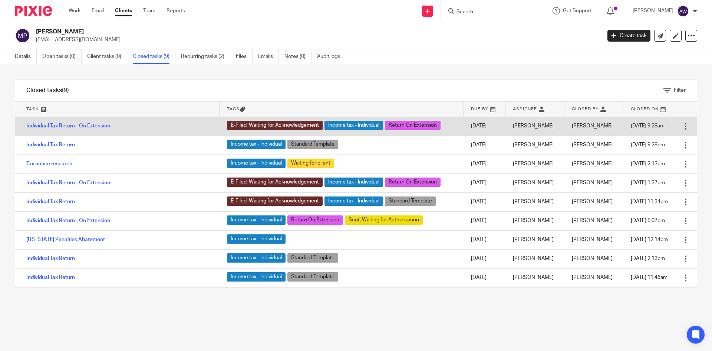
click at [96, 122] on td "Individual Tax Return - On Extension" at bounding box center [117, 125] width 204 height 19
click at [93, 125] on link "Individual Tax Return - On Extension" at bounding box center [68, 125] width 84 height 5
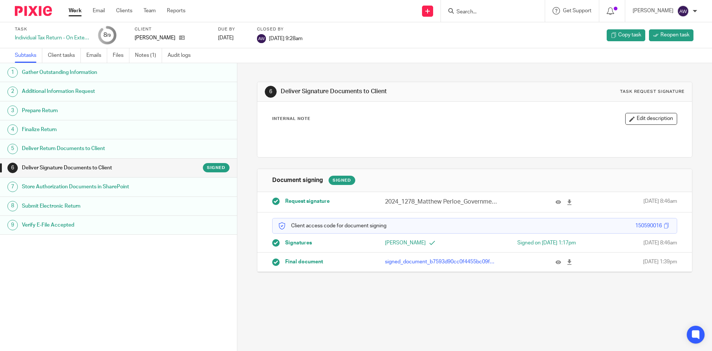
click at [135, 185] on h1 "Store Authorization Documents in SharePoint" at bounding box center [91, 186] width 139 height 11
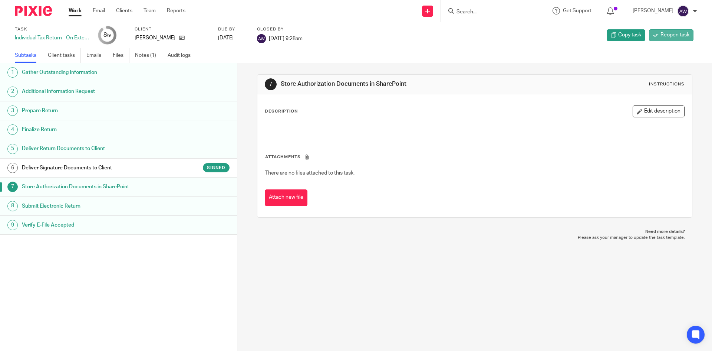
drag, startPoint x: 0, startPoint y: 0, endPoint x: 656, endPoint y: 32, distance: 657.1
click at [661, 32] on span "Reopen task" at bounding box center [675, 34] width 29 height 7
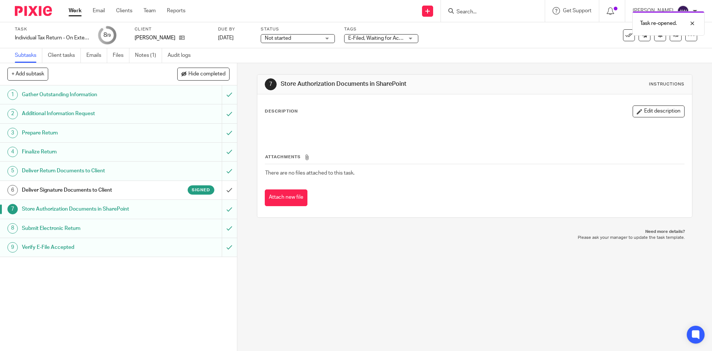
click at [114, 188] on h1 "Deliver Signature Documents to Client" at bounding box center [86, 189] width 128 height 11
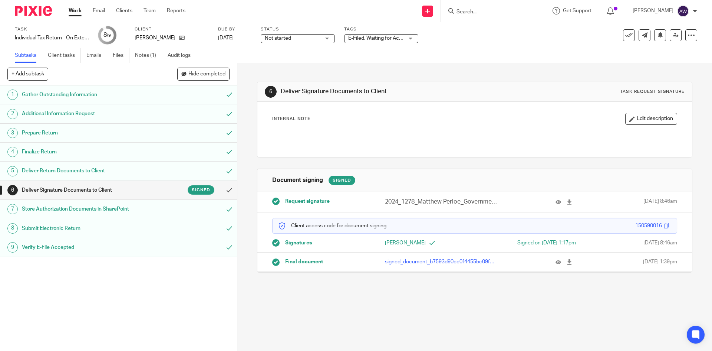
click at [37, 71] on button "+ Add subtask" at bounding box center [27, 74] width 41 height 13
click at [241, 84] on div "6 Deliver Signature Documents to Client Task request signature Internal Note Ed…" at bounding box center [474, 207] width 475 height 288
click at [224, 193] on input "submit" at bounding box center [118, 190] width 237 height 19
click at [194, 191] on span "Signed" at bounding box center [201, 190] width 19 height 6
click at [482, 262] on p "signed_document_b7593d90cc0f4455bc09fd5c7482a0b8.pdf" at bounding box center [441, 261] width 112 height 7
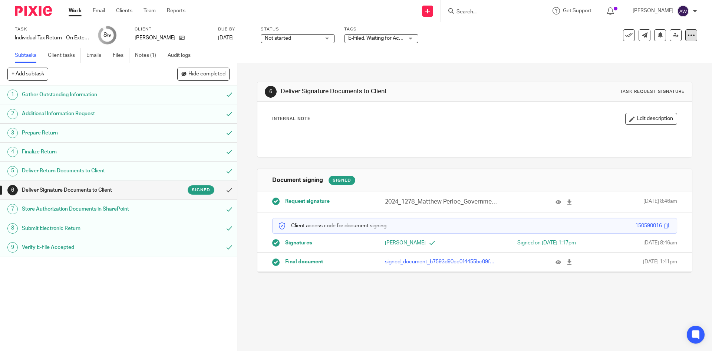
drag, startPoint x: 690, startPoint y: 33, endPoint x: 686, endPoint y: 36, distance: 4.5
click at [690, 34] on div at bounding box center [692, 35] width 12 height 12
click at [664, 62] on li "Advanced task editor" at bounding box center [657, 65] width 59 height 11
click at [658, 62] on link "Advanced task editor" at bounding box center [662, 64] width 49 height 5
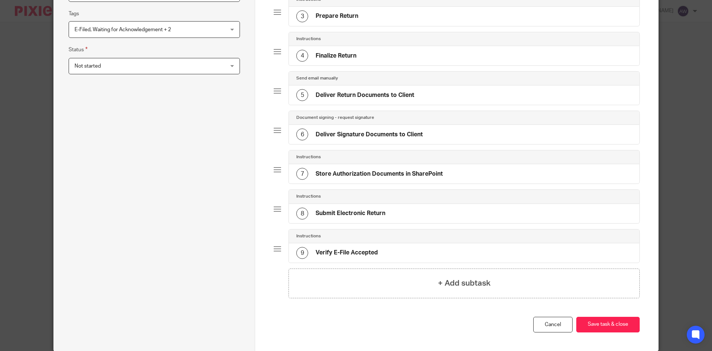
scroll to position [185, 0]
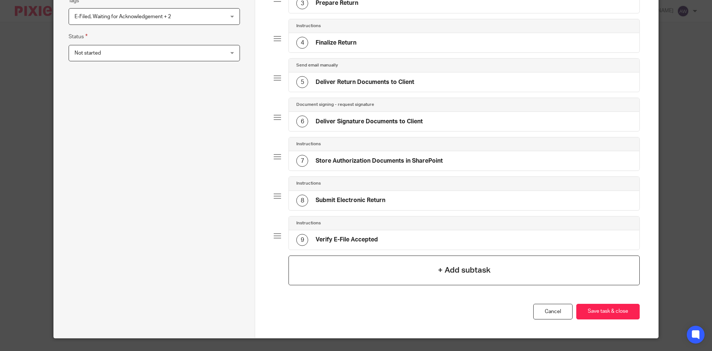
click at [397, 266] on div "+ Add subtask" at bounding box center [464, 270] width 351 height 30
click at [462, 266] on h4 "+ Add subtask" at bounding box center [464, 270] width 53 height 12
click at [463, 269] on h4 "+ Add subtask" at bounding box center [464, 270] width 53 height 12
click at [464, 268] on h4 "+ Add subtask" at bounding box center [464, 270] width 53 height 12
click at [462, 248] on div "9 Verify E-File Accepted" at bounding box center [464, 239] width 351 height 19
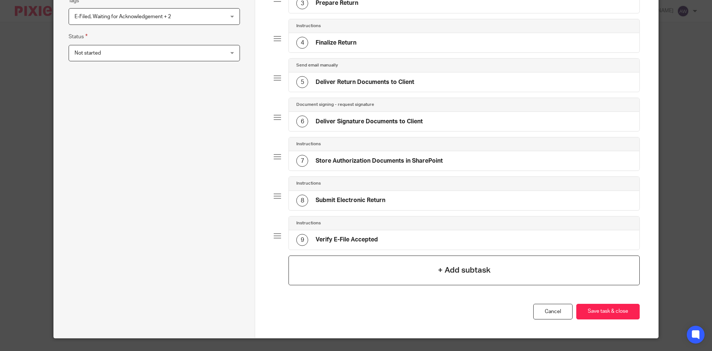
click at [454, 268] on h4 "+ Add subtask" at bounding box center [464, 270] width 53 height 12
click at [546, 309] on link "Cancel" at bounding box center [552, 311] width 39 height 16
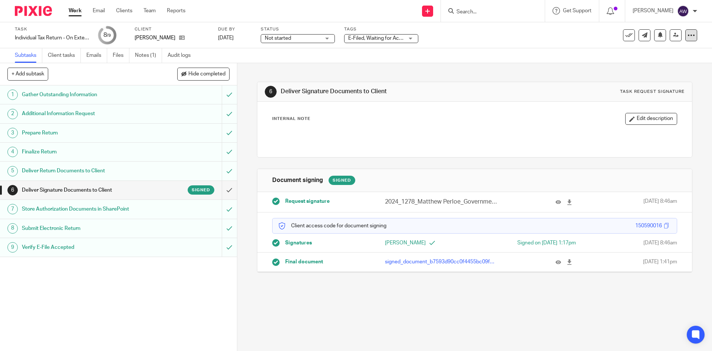
click at [688, 36] on icon at bounding box center [691, 35] width 7 height 7
click at [664, 60] on li "Advanced task editor" at bounding box center [657, 65] width 59 height 11
click at [660, 63] on link "Advanced task editor" at bounding box center [662, 64] width 49 height 5
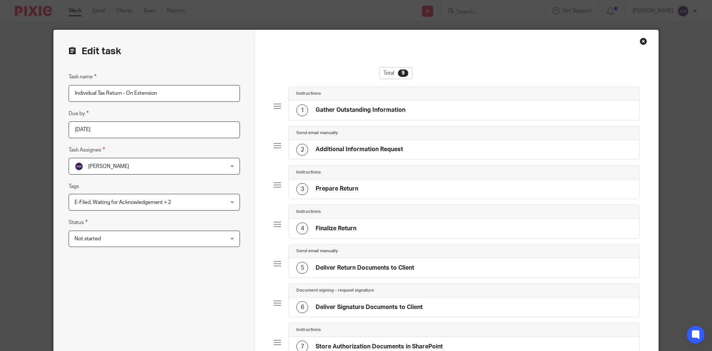
scroll to position [203, 0]
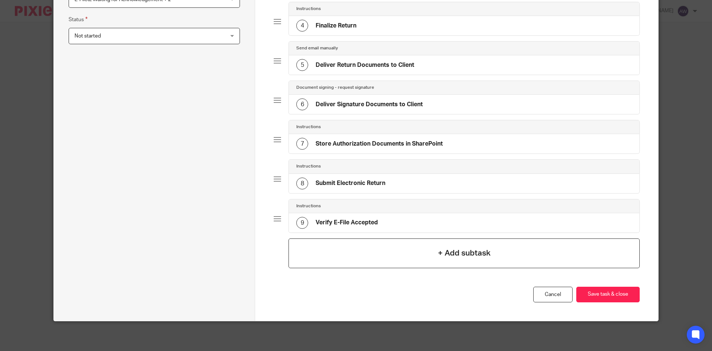
click at [463, 243] on div "+ Add subtask" at bounding box center [464, 253] width 351 height 30
click at [456, 249] on h4 "+ Add subtask" at bounding box center [464, 253] width 53 height 12
click at [548, 289] on link "Cancel" at bounding box center [552, 294] width 39 height 16
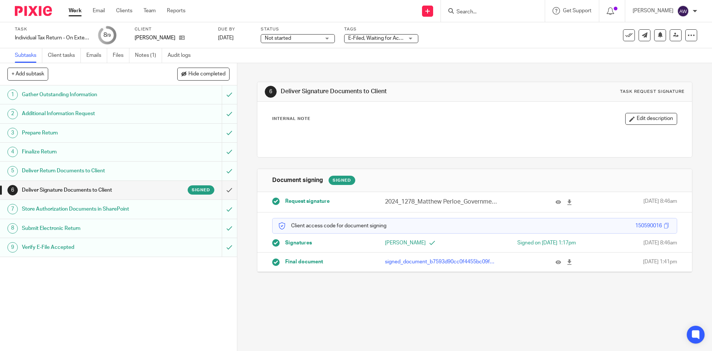
click at [114, 249] on h1 "Verify E-File Accepted" at bounding box center [86, 247] width 128 height 11
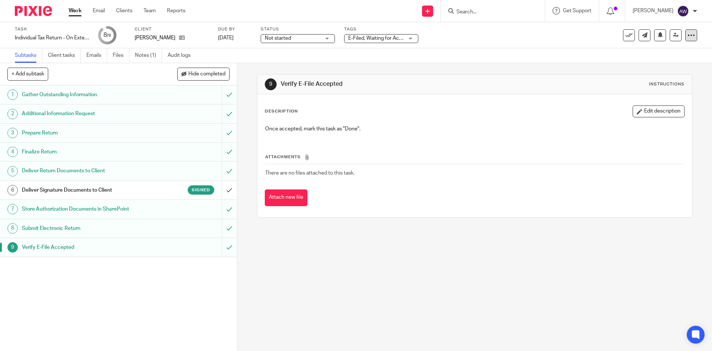
click at [689, 32] on icon at bounding box center [691, 35] width 7 height 7
click at [657, 64] on link "Advanced task editor" at bounding box center [662, 64] width 49 height 5
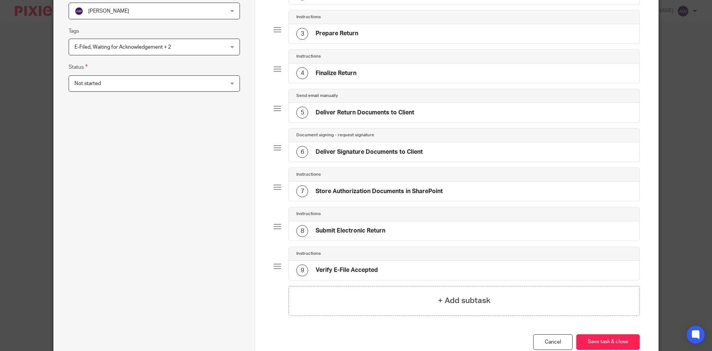
scroll to position [203, 0]
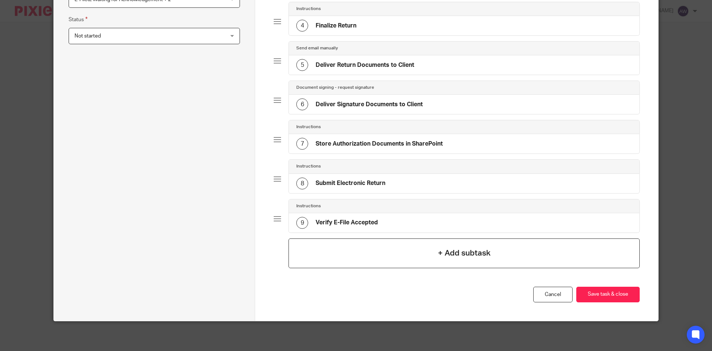
click at [465, 252] on h4 "+ Add subtask" at bounding box center [464, 253] width 53 height 12
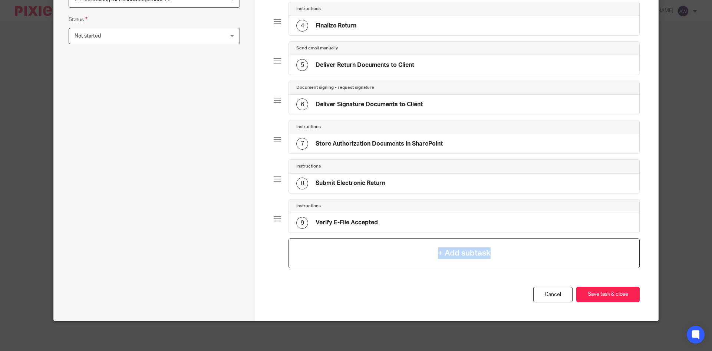
click at [465, 252] on h4 "+ Add subtask" at bounding box center [464, 253] width 53 height 12
drag, startPoint x: 545, startPoint y: 301, endPoint x: 548, endPoint y: 296, distance: 5.8
click at [546, 301] on link "Cancel" at bounding box center [552, 294] width 39 height 16
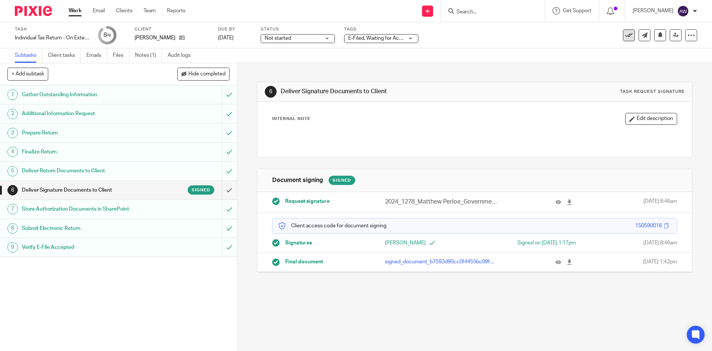
click at [626, 37] on icon at bounding box center [629, 35] width 7 height 7
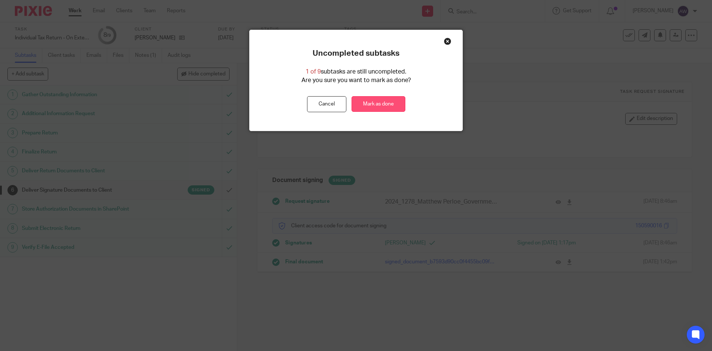
click at [395, 106] on link "Mark as done" at bounding box center [379, 104] width 54 height 16
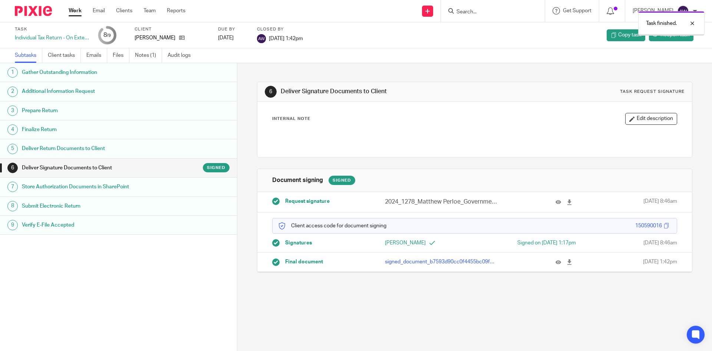
click at [67, 11] on div "Work Email Clients Team Reports Work Email Clients Team Reports Settings" at bounding box center [128, 11] width 135 height 22
click at [72, 9] on link "Work" at bounding box center [75, 10] width 13 height 7
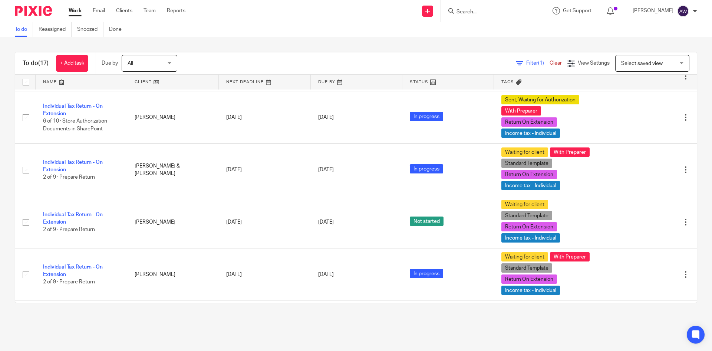
scroll to position [526, 0]
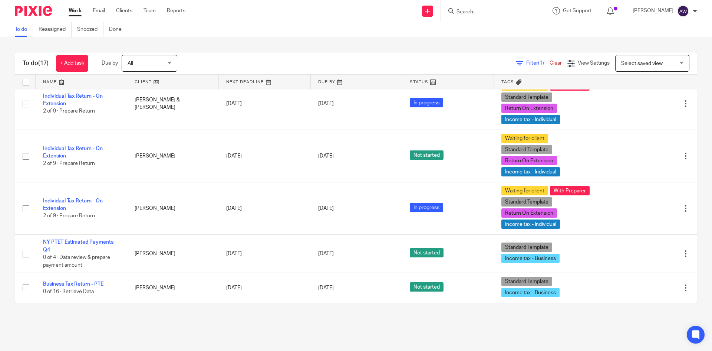
click at [497, 9] on input "Search" at bounding box center [489, 12] width 67 height 7
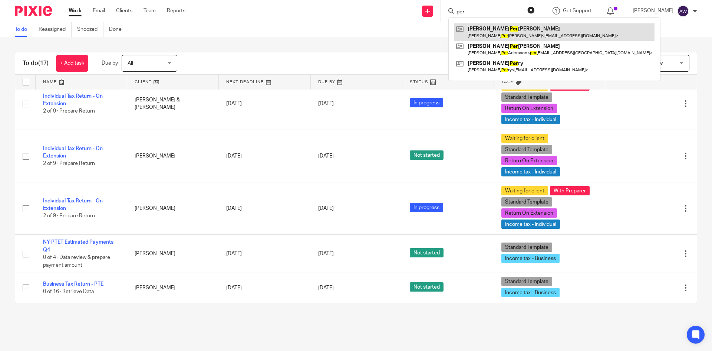
type input "per"
click at [507, 33] on link at bounding box center [554, 31] width 200 height 17
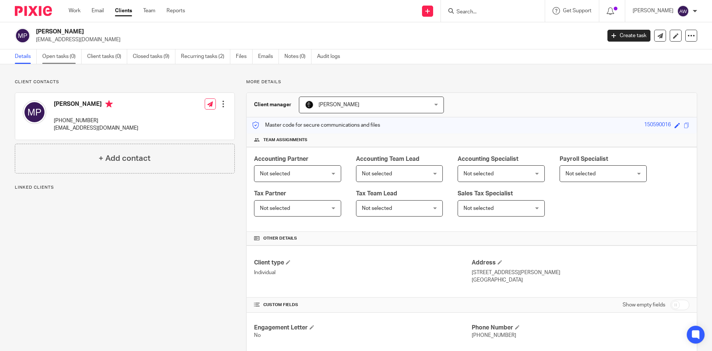
click at [62, 61] on link "Open tasks (0)" at bounding box center [61, 56] width 39 height 14
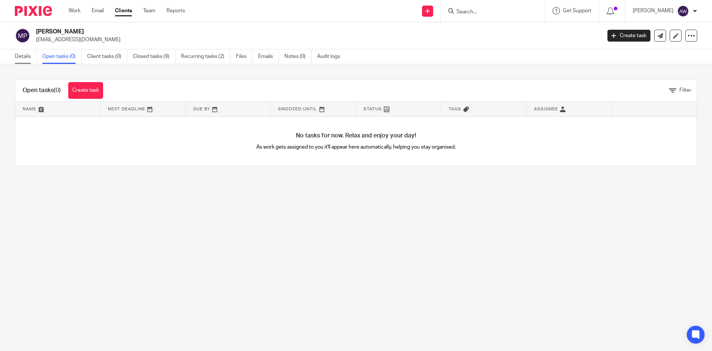
click at [19, 56] on link "Details" at bounding box center [26, 56] width 22 height 14
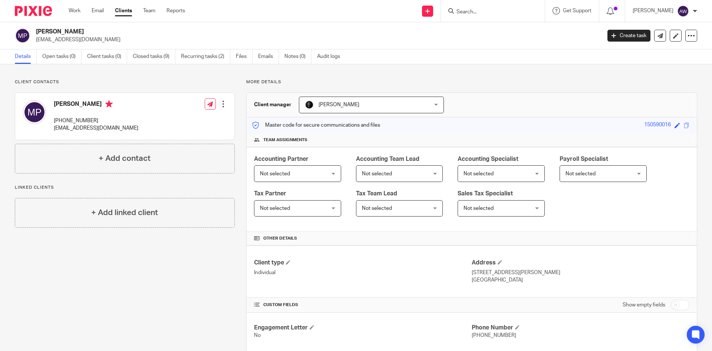
click at [76, 7] on div "Work Email Clients Team Reports Work Email Clients Team Reports Settings" at bounding box center [128, 11] width 135 height 22
click at [77, 13] on link "Work" at bounding box center [75, 10] width 12 height 7
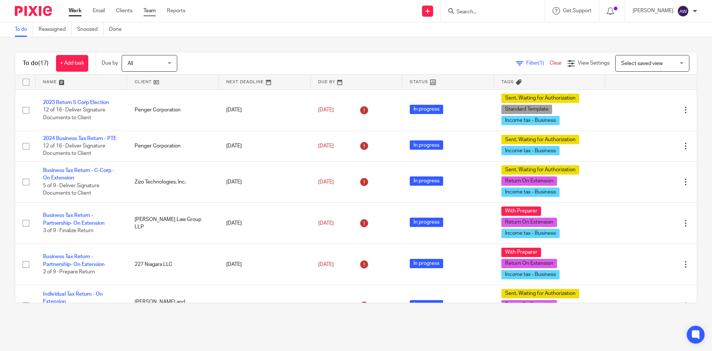
click at [154, 13] on link "Team" at bounding box center [150, 10] width 12 height 7
click at [650, 9] on p "Alexis Witkowski" at bounding box center [653, 10] width 41 height 7
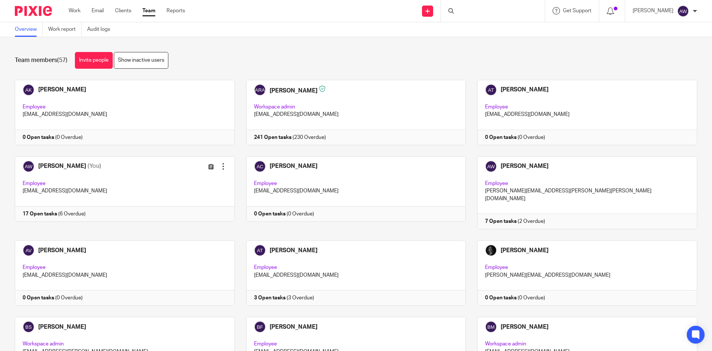
click at [665, 5] on div "[PERSON_NAME]" at bounding box center [665, 11] width 65 height 12
click at [669, 49] on span "Logout" at bounding box center [663, 51] width 17 height 5
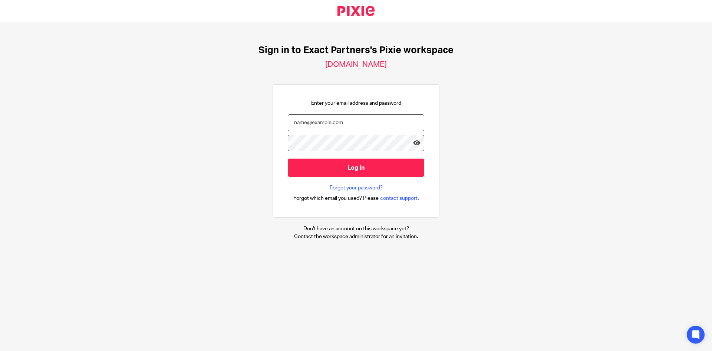
drag, startPoint x: 346, startPoint y: 119, endPoint x: 339, endPoint y: 110, distance: 11.4
click at [344, 116] on input "email" at bounding box center [356, 122] width 137 height 17
click at [0, 350] on nordpass-autofill-portal at bounding box center [0, 351] width 0 height 0
type input "[PERSON_NAME][EMAIL_ADDRESS][PERSON_NAME][PERSON_NAME][DOMAIN_NAME]"
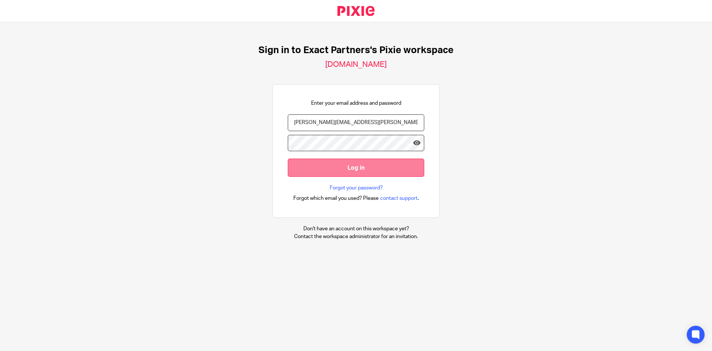
click at [332, 165] on input "Log in" at bounding box center [356, 167] width 137 height 18
